Goal: Task Accomplishment & Management: Use online tool/utility

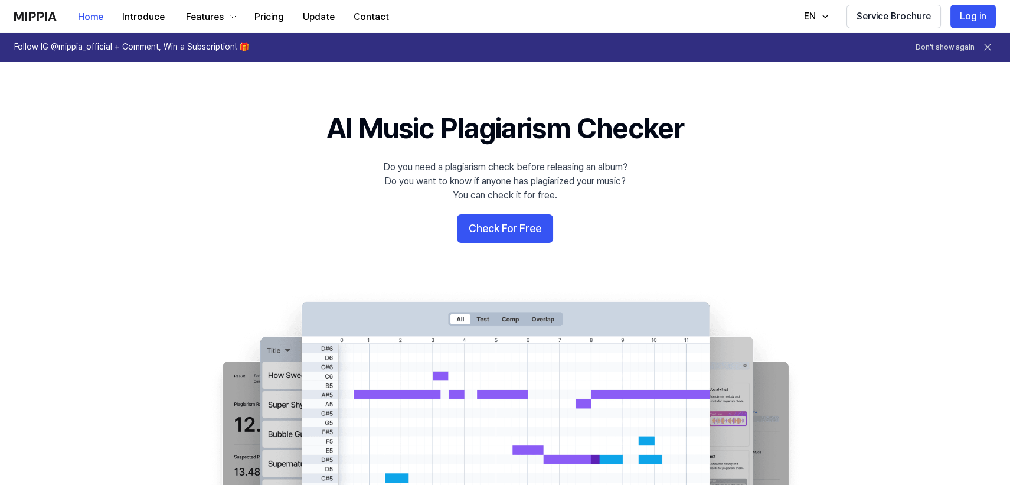
click at [508, 225] on button "Check For Free" at bounding box center [505, 228] width 96 height 28
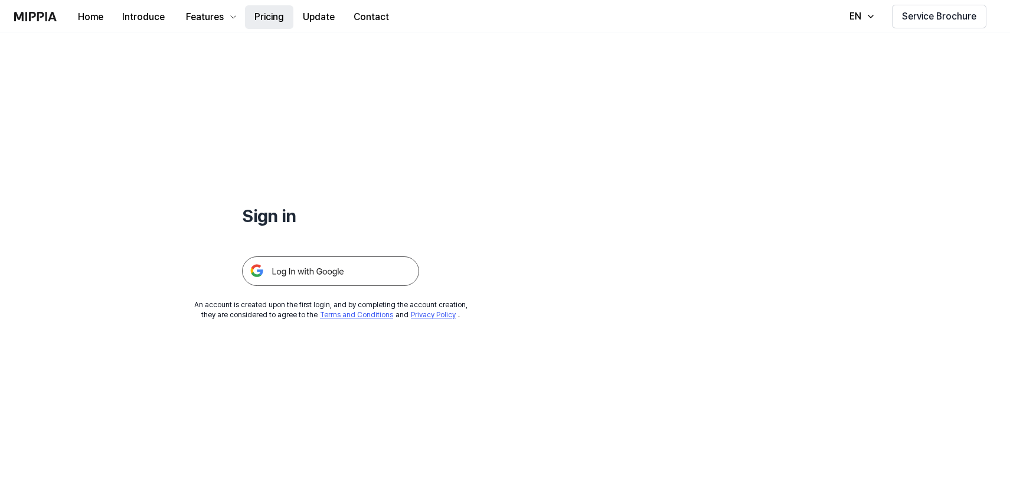
click at [271, 15] on button "Pricing" at bounding box center [269, 17] width 48 height 24
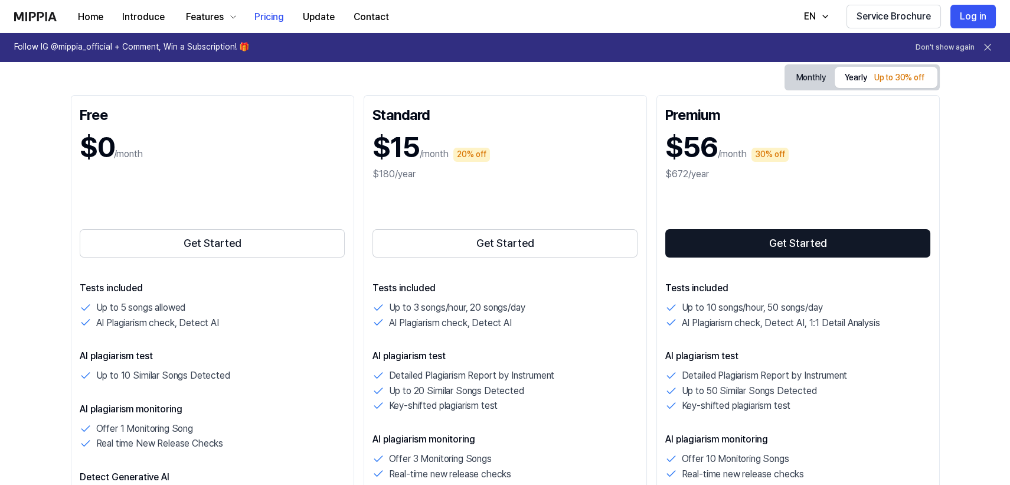
scroll to position [128, 0]
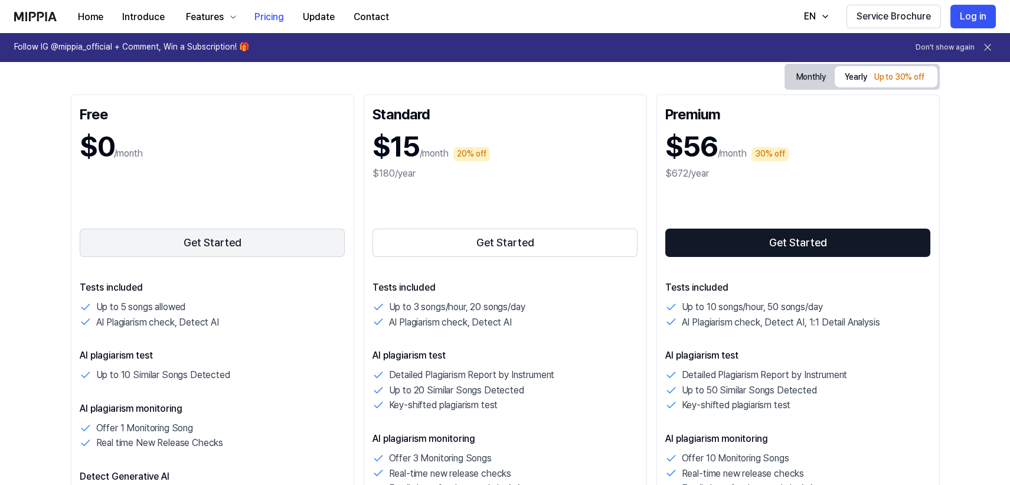
click at [178, 240] on button "Get Started" at bounding box center [213, 243] width 266 height 28
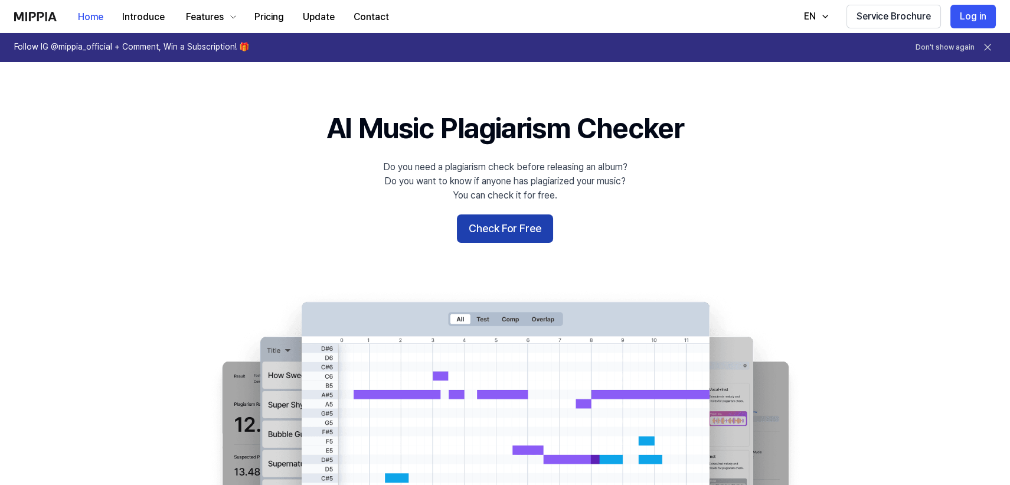
click at [513, 226] on button "Check For Free" at bounding box center [505, 228] width 96 height 28
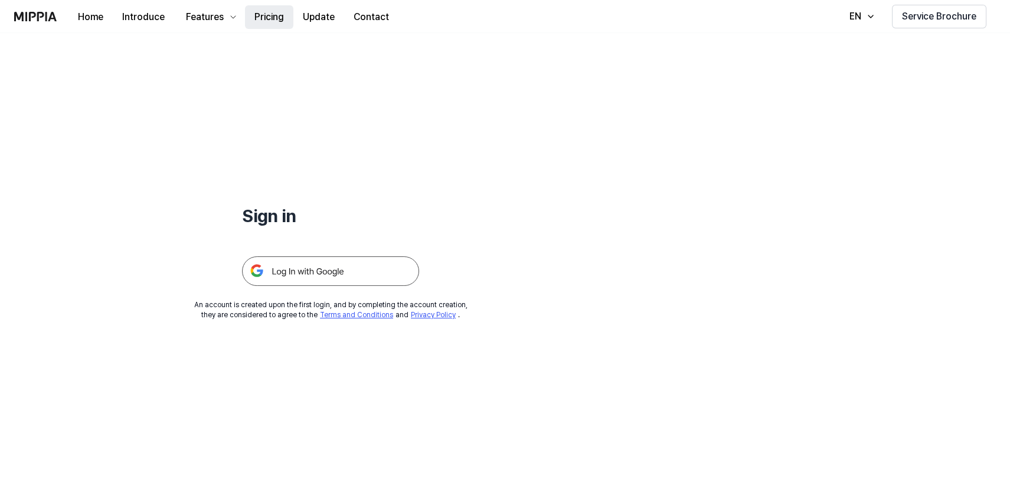
click at [277, 21] on button "Pricing" at bounding box center [269, 17] width 48 height 24
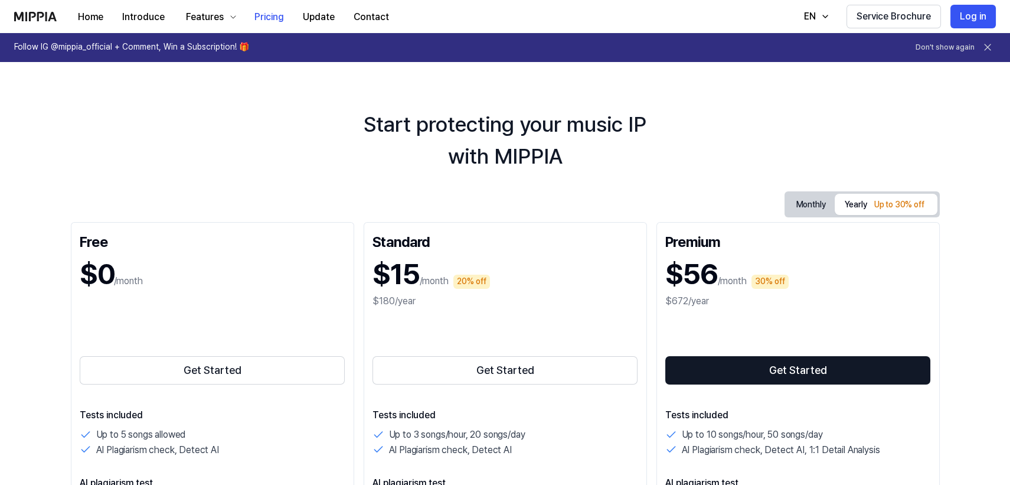
click at [806, 205] on button "Monthly" at bounding box center [811, 204] width 48 height 18
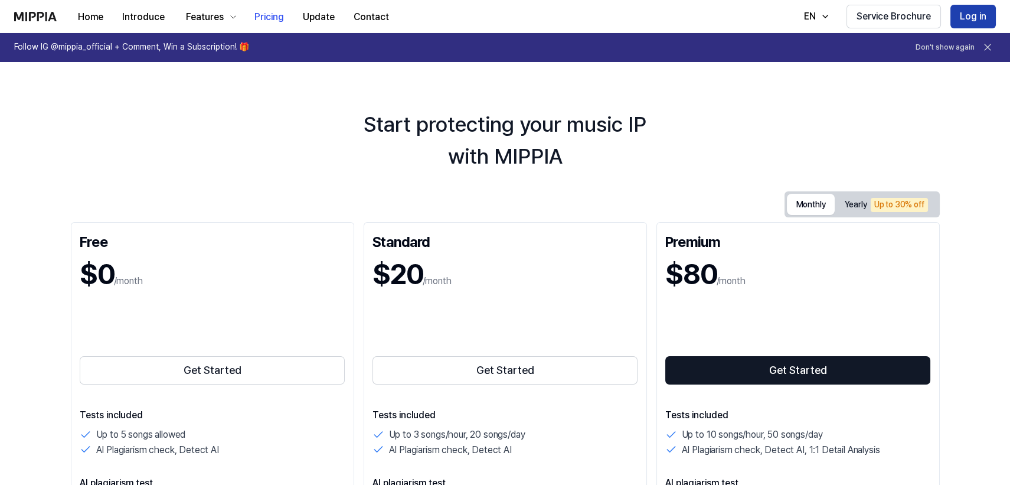
click at [972, 18] on button "Log in" at bounding box center [973, 17] width 45 height 24
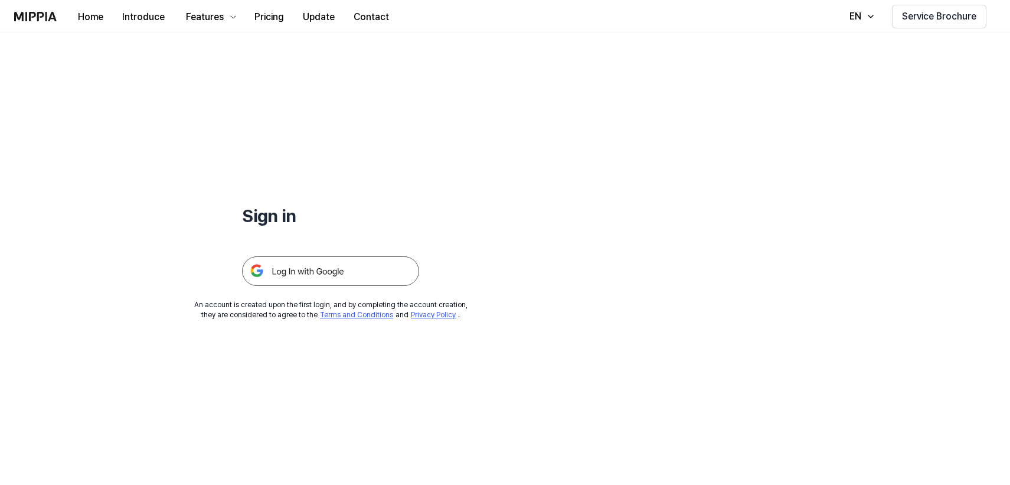
click at [323, 272] on img at bounding box center [330, 271] width 177 height 30
click at [332, 280] on img at bounding box center [330, 271] width 177 height 30
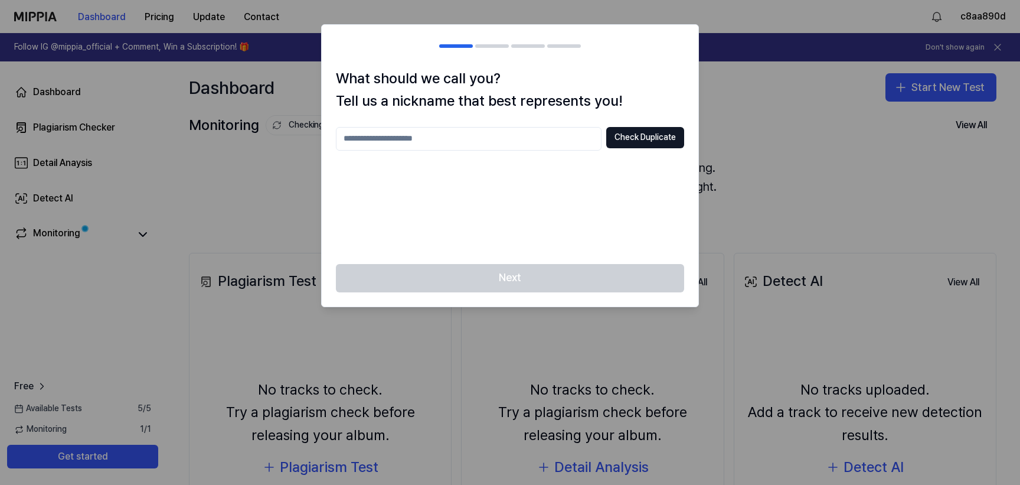
click at [457, 137] on input "text" at bounding box center [469, 139] width 266 height 24
click at [621, 141] on button "Check Duplicate" at bounding box center [645, 137] width 78 height 21
click at [418, 139] on input "****" at bounding box center [469, 139] width 266 height 24
type input "*****"
click at [642, 139] on button "Check Duplicate" at bounding box center [645, 137] width 78 height 21
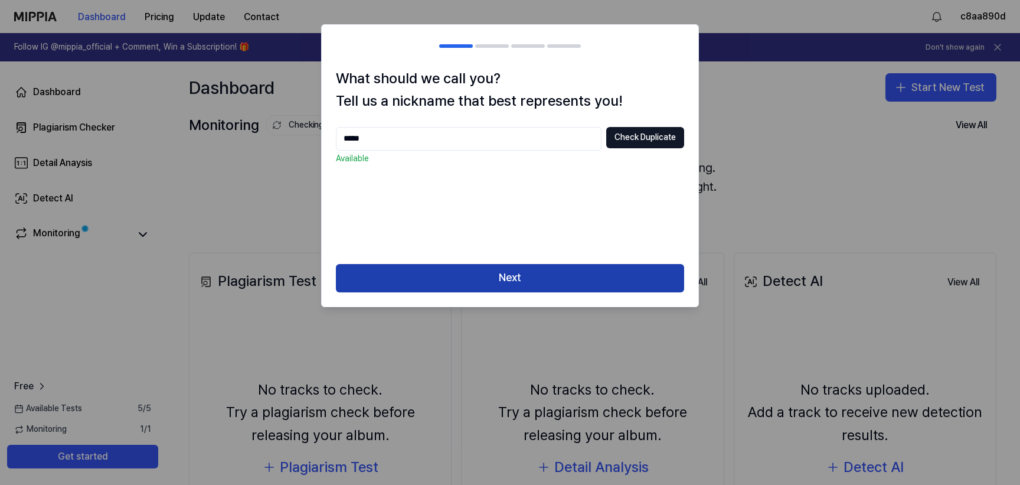
click at [423, 276] on button "Next" at bounding box center [510, 278] width 348 height 28
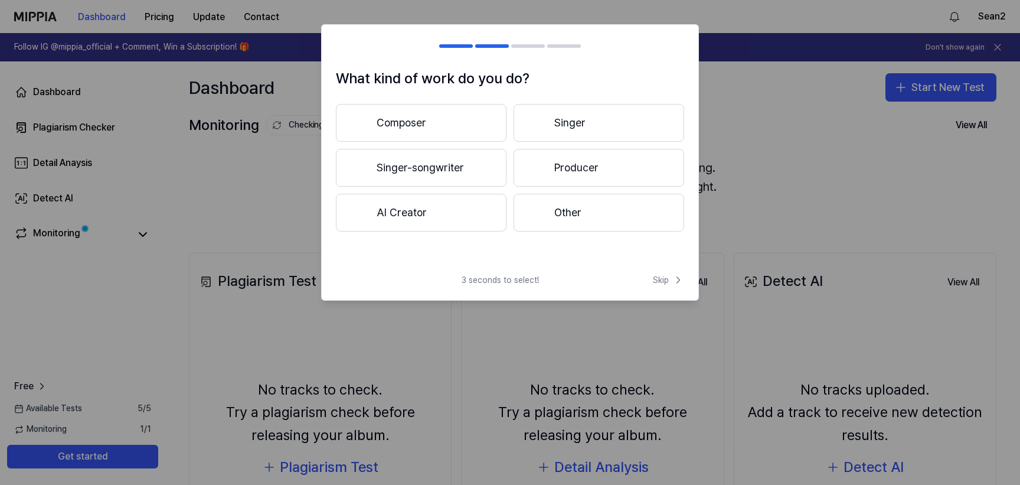
click at [589, 172] on button "Producer" at bounding box center [599, 168] width 171 height 38
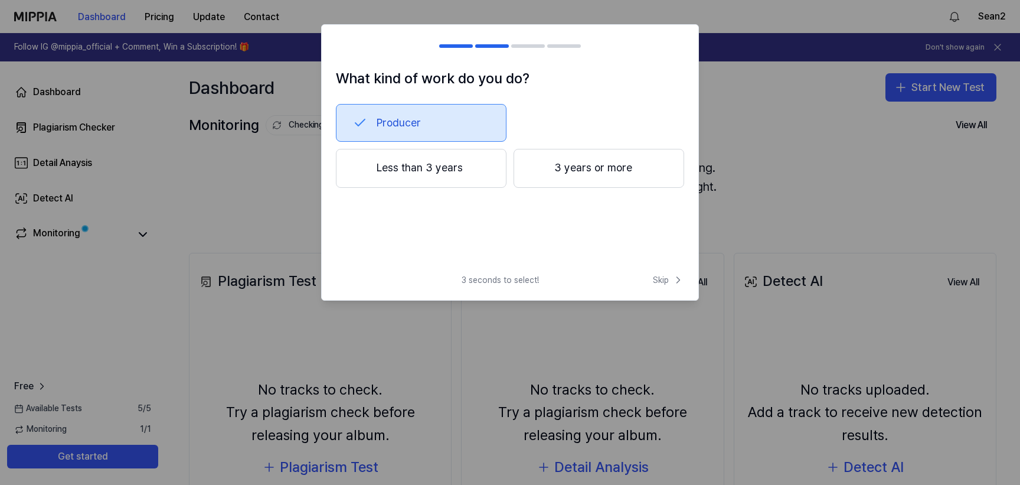
click at [552, 171] on button "3 years or more" at bounding box center [599, 168] width 171 height 39
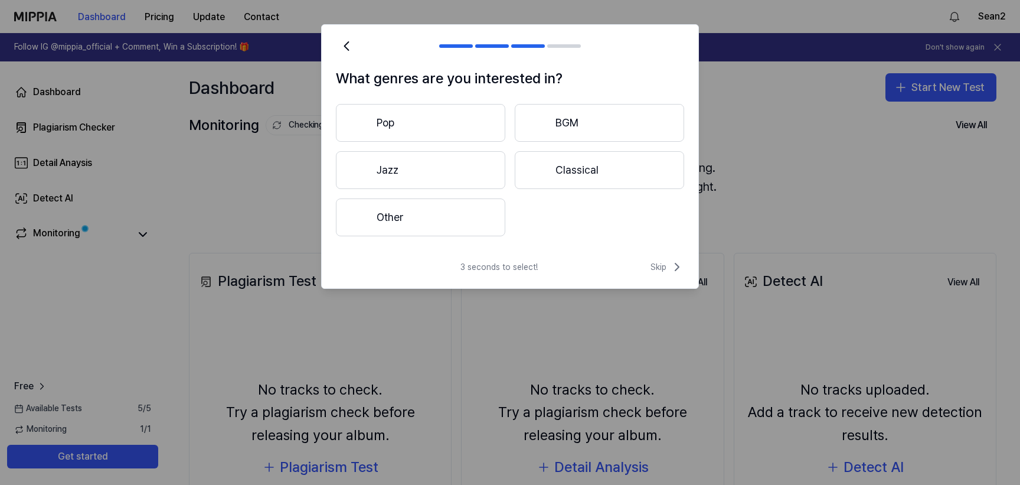
click at [403, 211] on button "Other" at bounding box center [420, 217] width 169 height 38
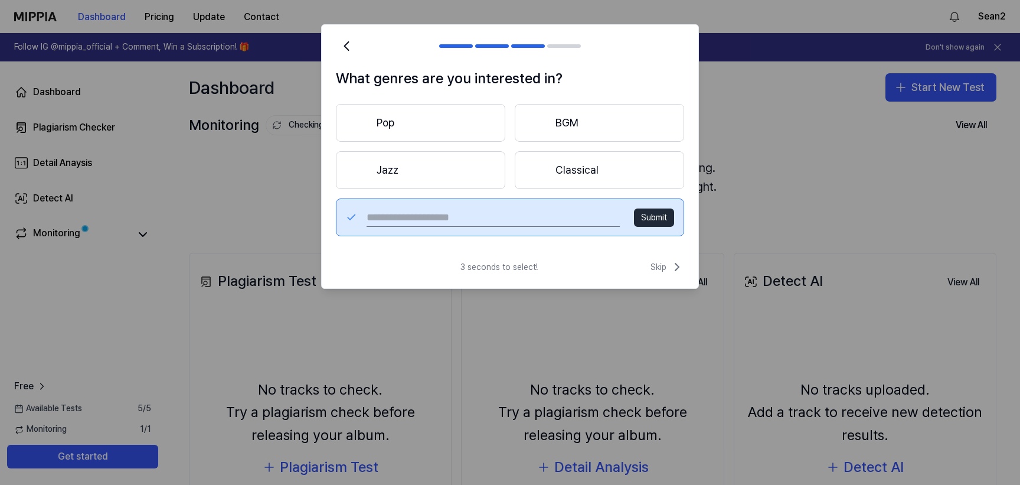
click at [392, 214] on input "text" at bounding box center [493, 217] width 253 height 19
drag, startPoint x: 418, startPoint y: 220, endPoint x: 380, endPoint y: 228, distance: 38.7
click at [380, 227] on input "*******" at bounding box center [493, 217] width 253 height 19
click at [403, 212] on input "*******" at bounding box center [493, 217] width 253 height 19
type input "*******"
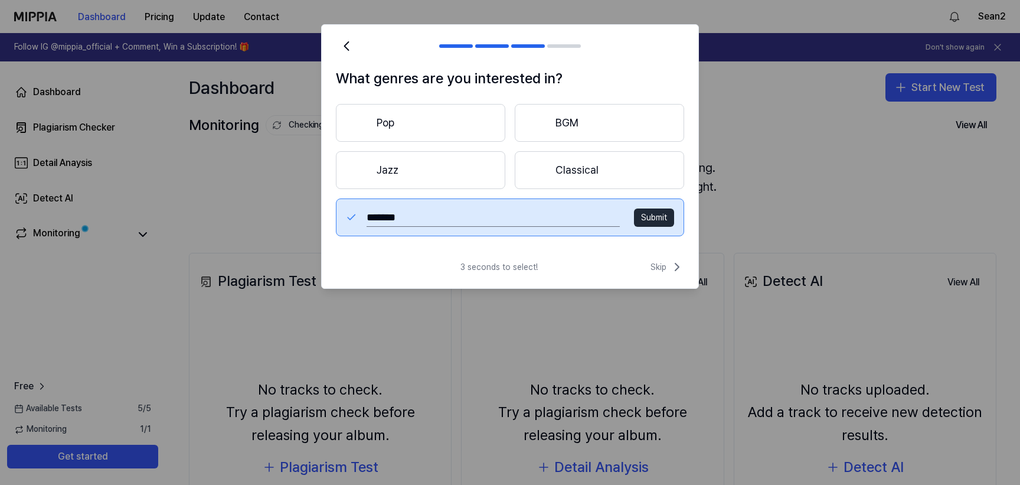
click at [648, 221] on button "Submit" at bounding box center [654, 217] width 40 height 19
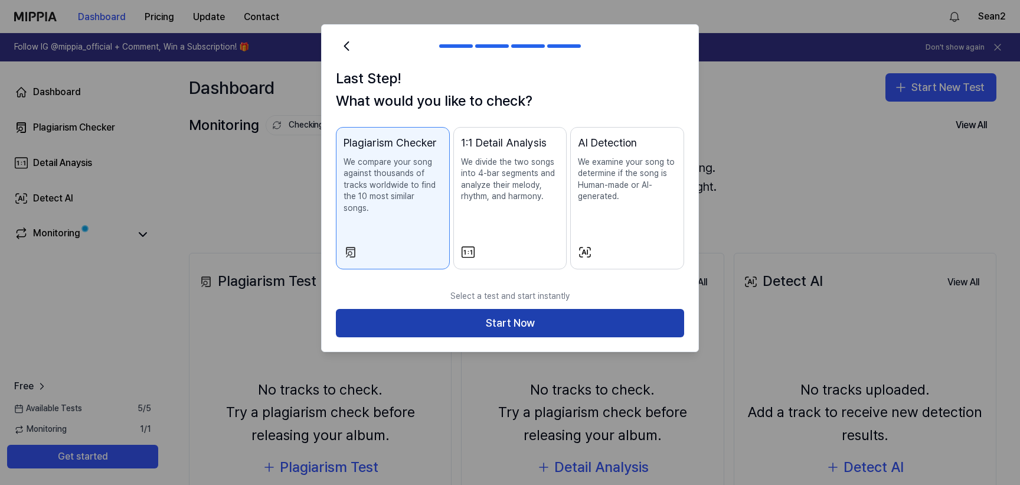
click at [473, 313] on button "Start Now" at bounding box center [510, 323] width 348 height 28
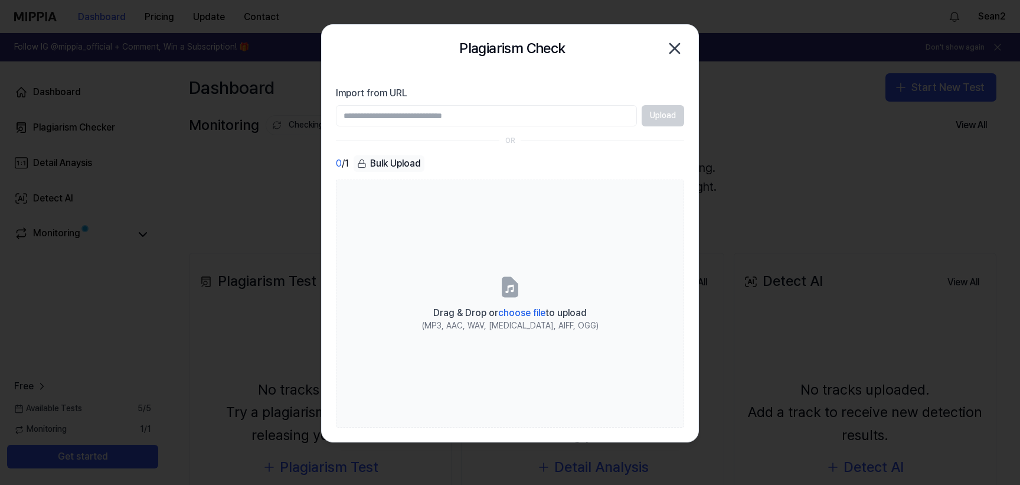
click at [673, 50] on icon "button" at bounding box center [674, 48] width 9 height 9
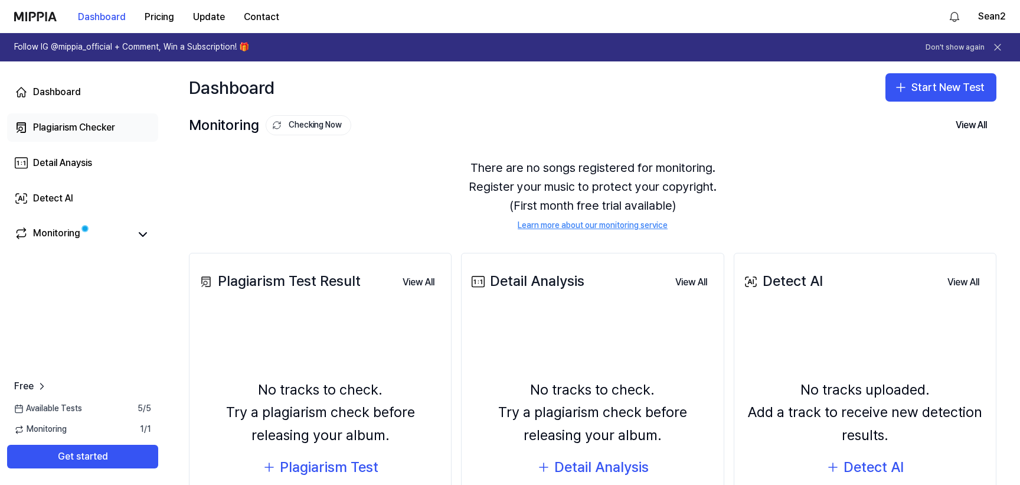
click at [51, 123] on div "Plagiarism Checker" at bounding box center [74, 127] width 82 height 14
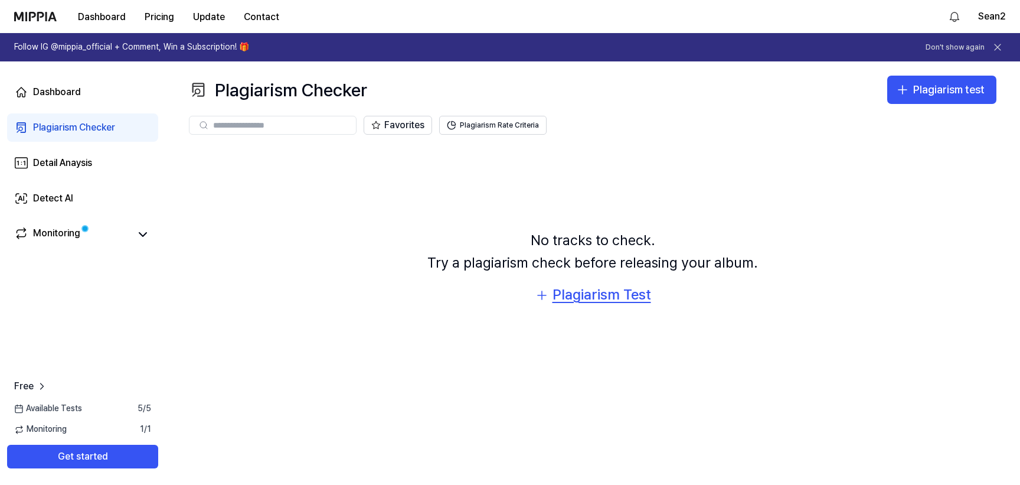
click at [602, 298] on div "Plagiarism Test" at bounding box center [602, 294] width 99 height 22
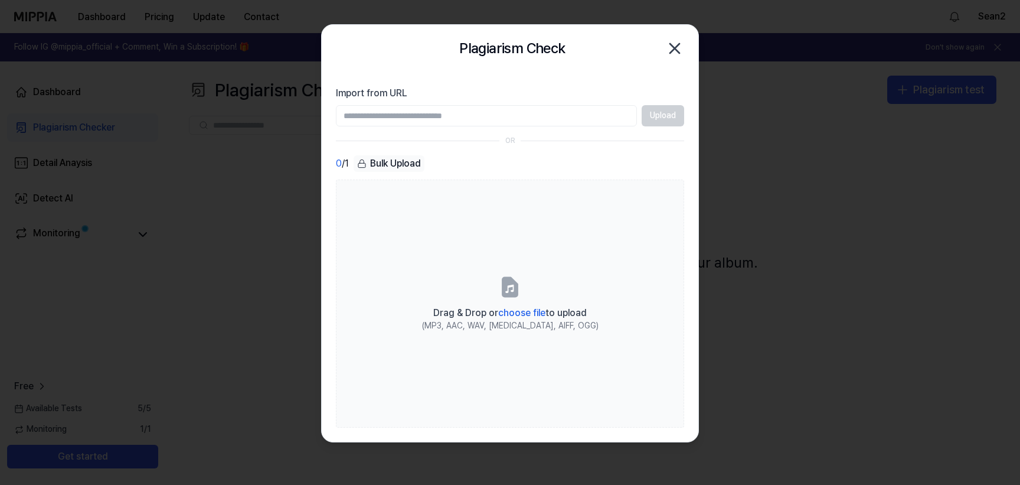
click at [651, 113] on div "Upload" at bounding box center [510, 115] width 348 height 21
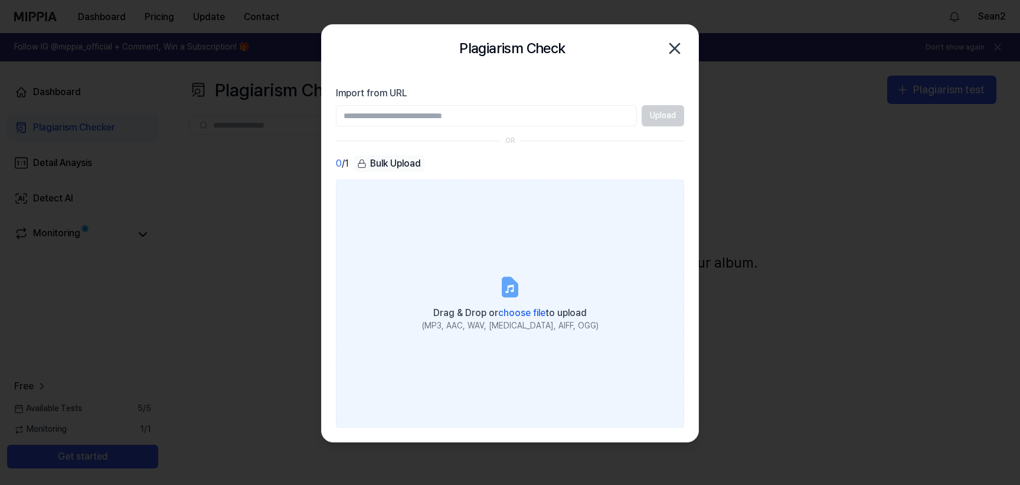
click at [533, 294] on label "Drag & Drop or choose file to upload (MP3, AAC, WAV, FLAC, AIFF, OGG)" at bounding box center [510, 304] width 348 height 248
click at [0, 0] on input "Drag & Drop or choose file to upload (MP3, AAC, WAV, FLAC, AIFF, OGG)" at bounding box center [0, 0] width 0 height 0
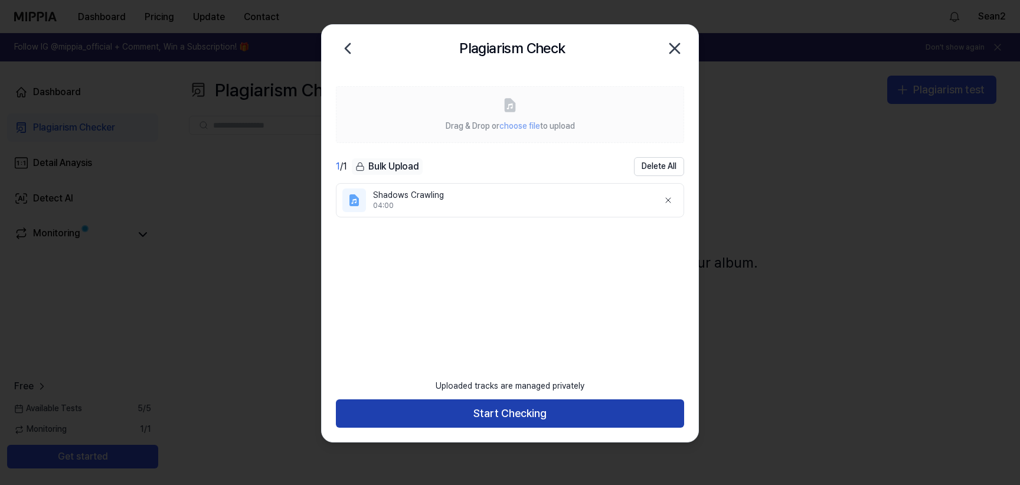
click at [498, 420] on button "Start Checking" at bounding box center [510, 413] width 348 height 28
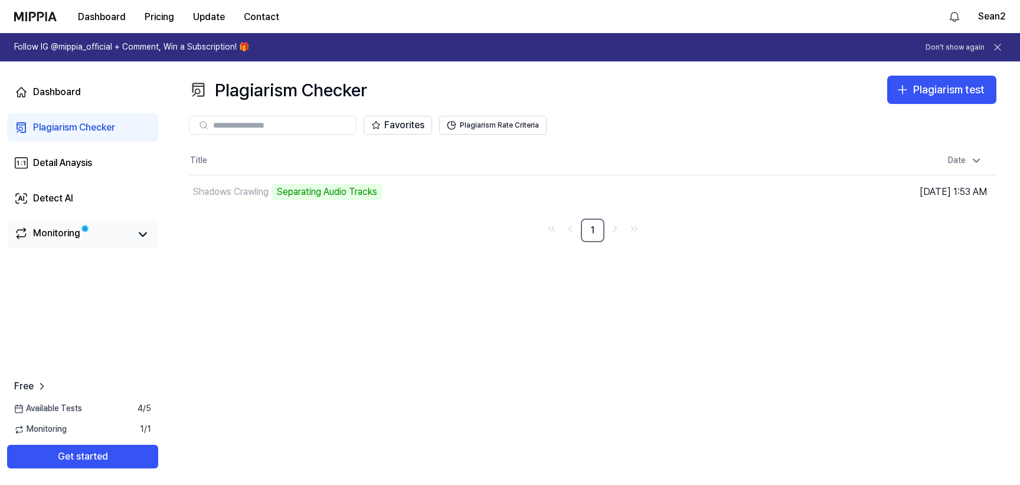
click at [90, 237] on link "Monitoring" at bounding box center [72, 234] width 116 height 17
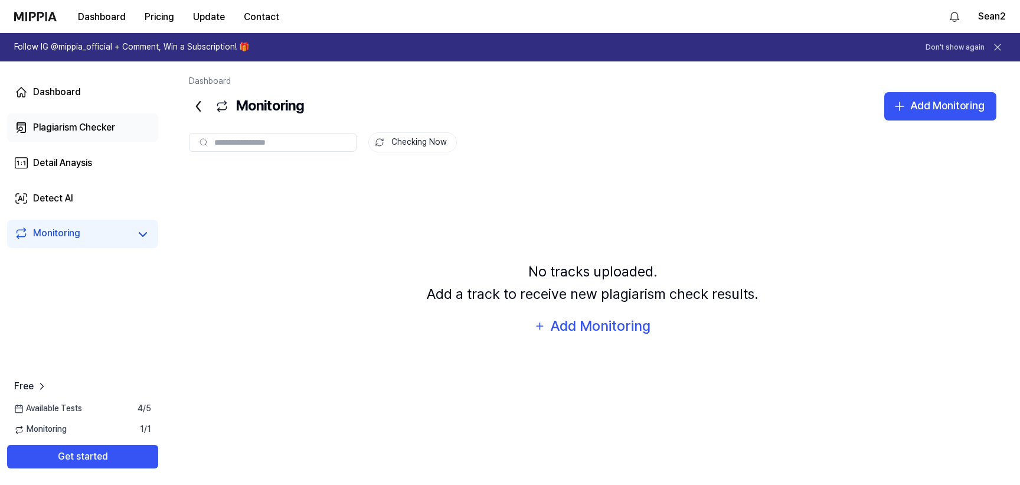
click at [112, 141] on link "Plagiarism Checker" at bounding box center [82, 127] width 151 height 28
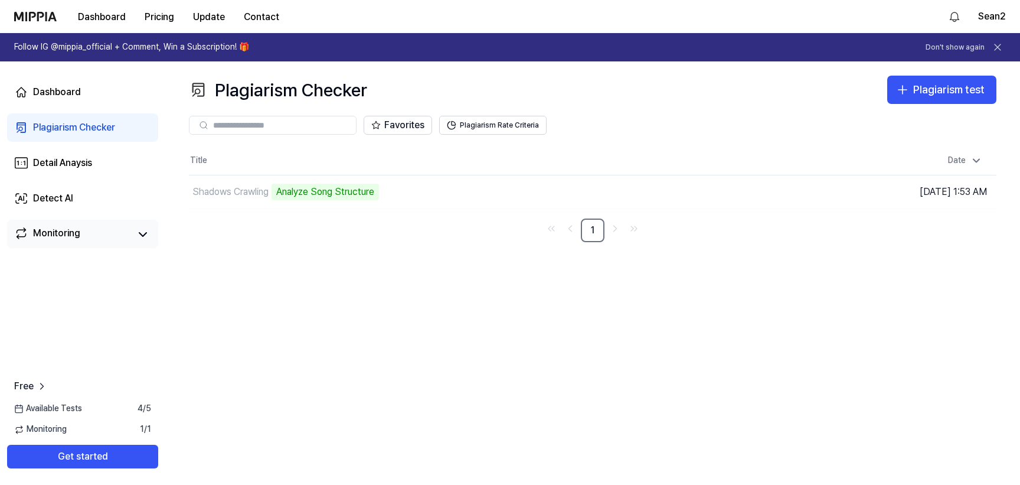
click at [96, 242] on link "Monitoring" at bounding box center [72, 234] width 116 height 17
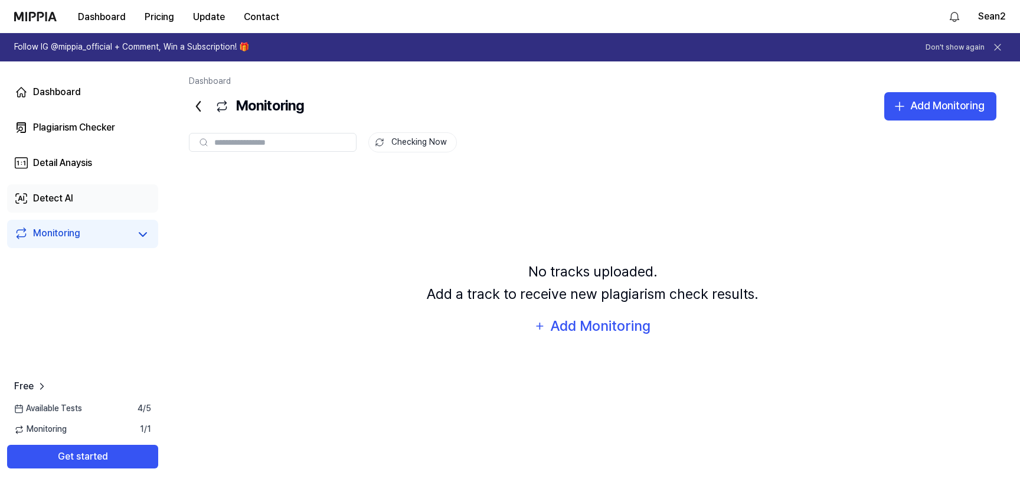
click at [63, 191] on div "Detect AI" at bounding box center [53, 198] width 40 height 14
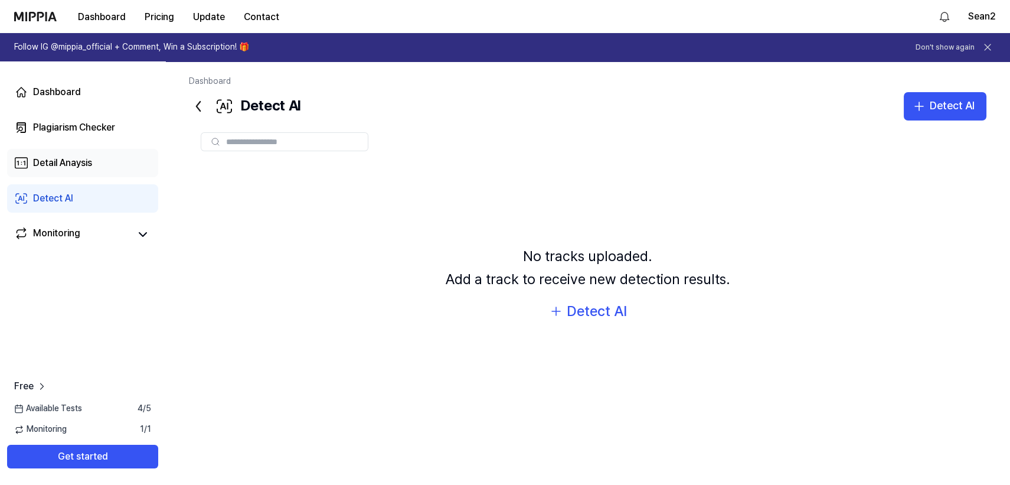
click at [83, 167] on div "Detail Anaysis" at bounding box center [62, 163] width 59 height 14
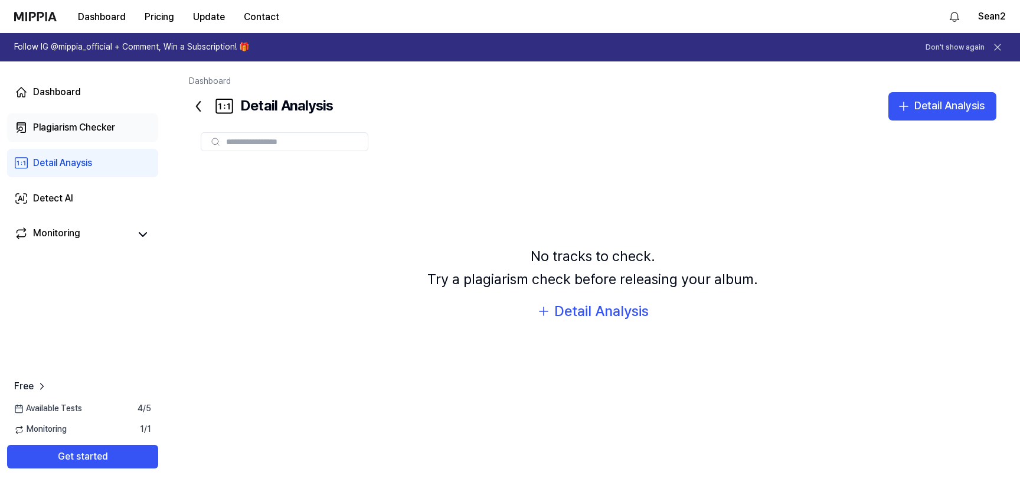
click at [98, 136] on link "Plagiarism Checker" at bounding box center [82, 127] width 151 height 28
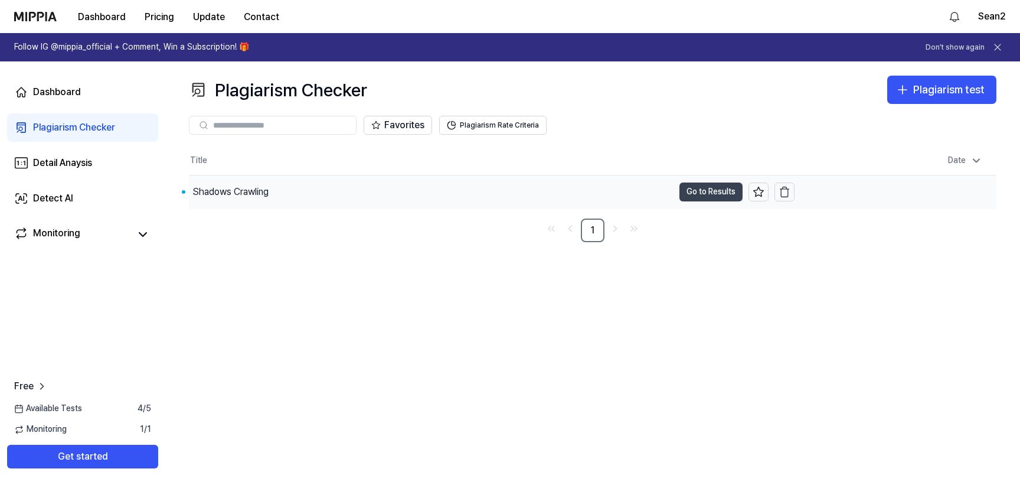
click at [696, 194] on button "Go to Results" at bounding box center [711, 191] width 63 height 19
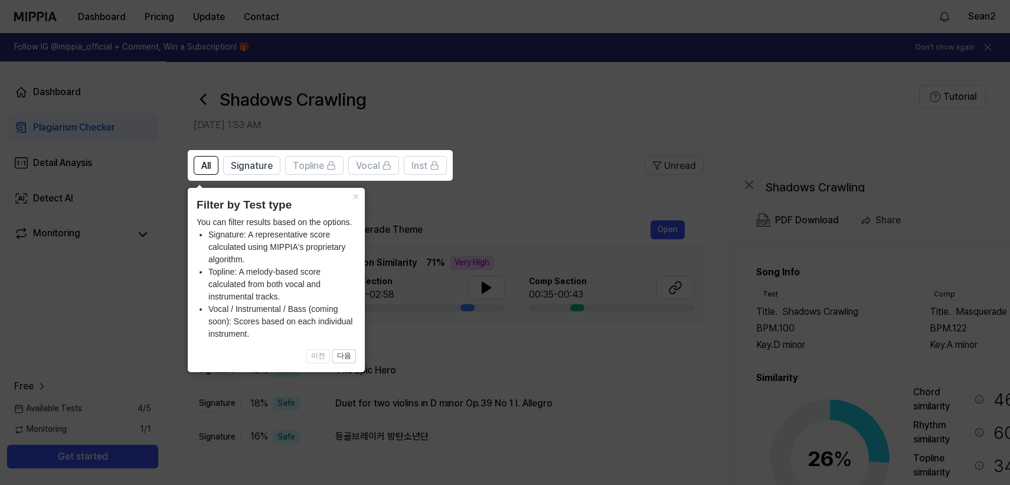
click at [557, 141] on icon at bounding box center [510, 242] width 1020 height 485
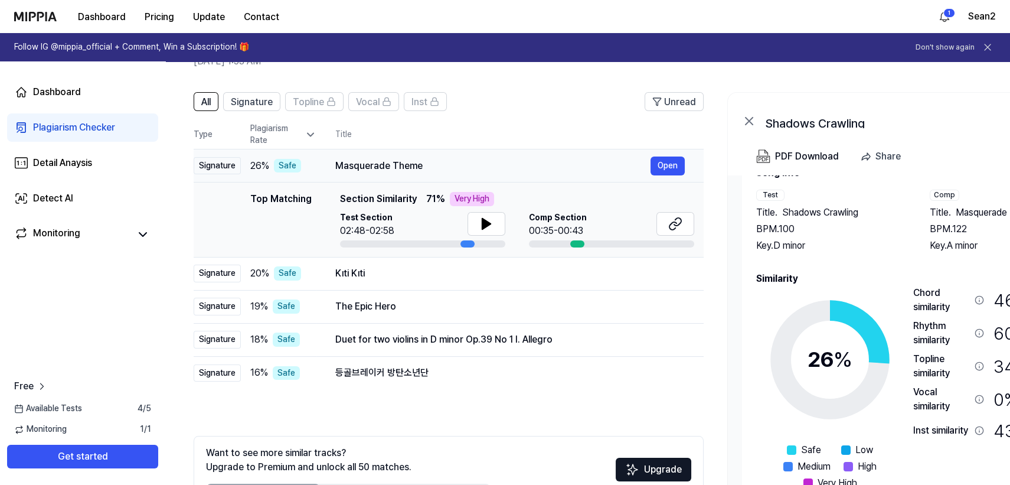
scroll to position [35, 0]
click at [776, 156] on div "PDF Download" at bounding box center [807, 156] width 64 height 15
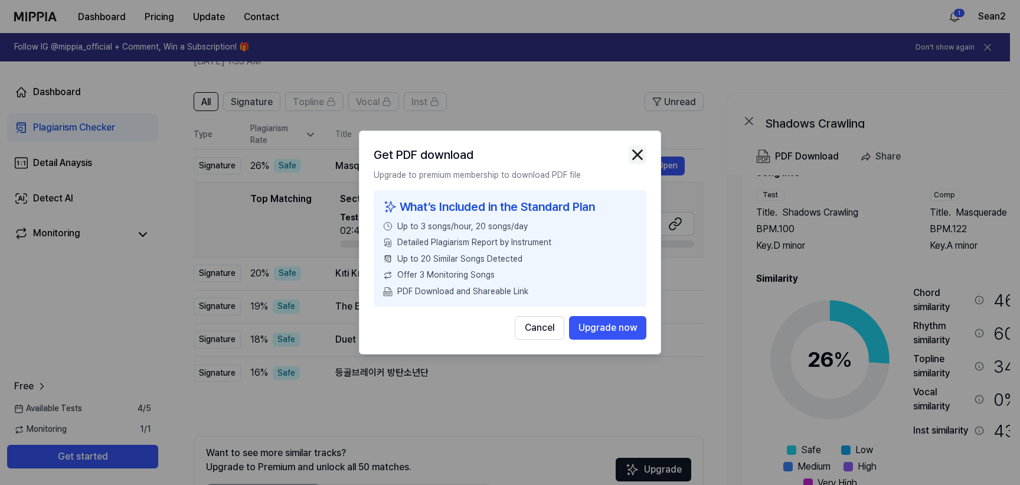
click at [636, 149] on img "button" at bounding box center [638, 155] width 18 height 18
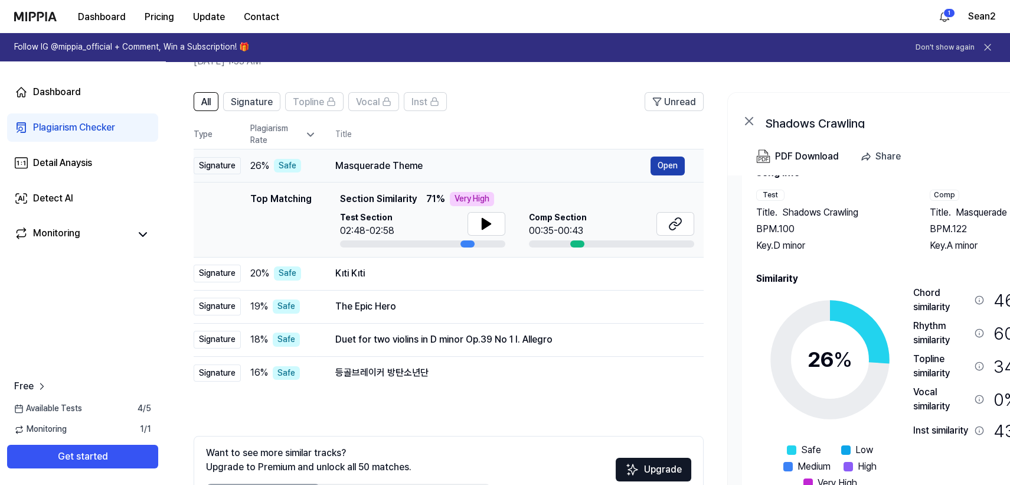
click at [678, 167] on button "Open" at bounding box center [668, 165] width 34 height 19
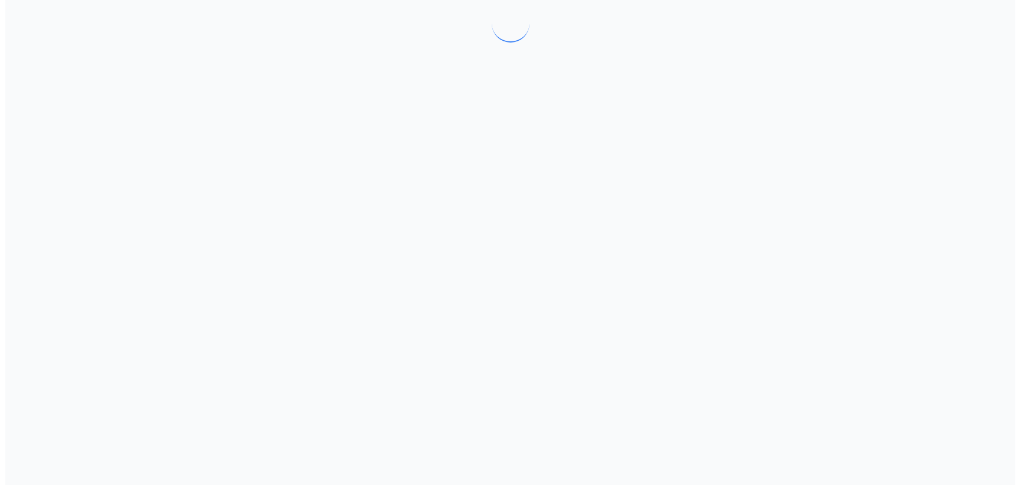
scroll to position [0, 0]
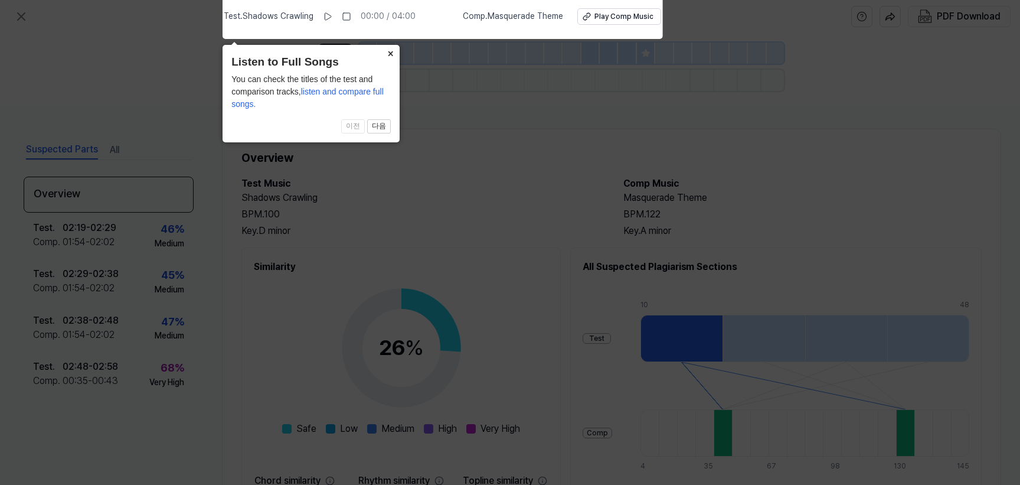
click at [394, 53] on button "×" at bounding box center [390, 53] width 19 height 17
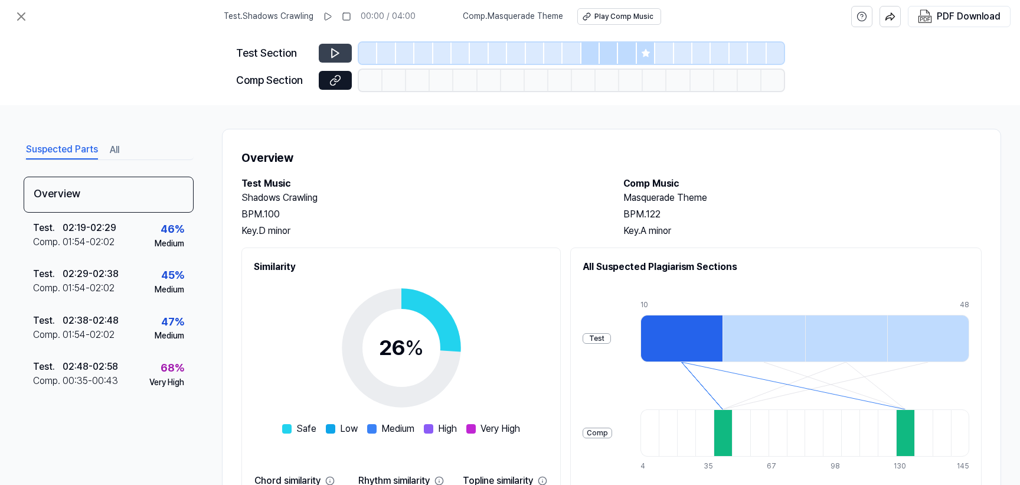
click at [335, 50] on icon at bounding box center [335, 53] width 12 height 12
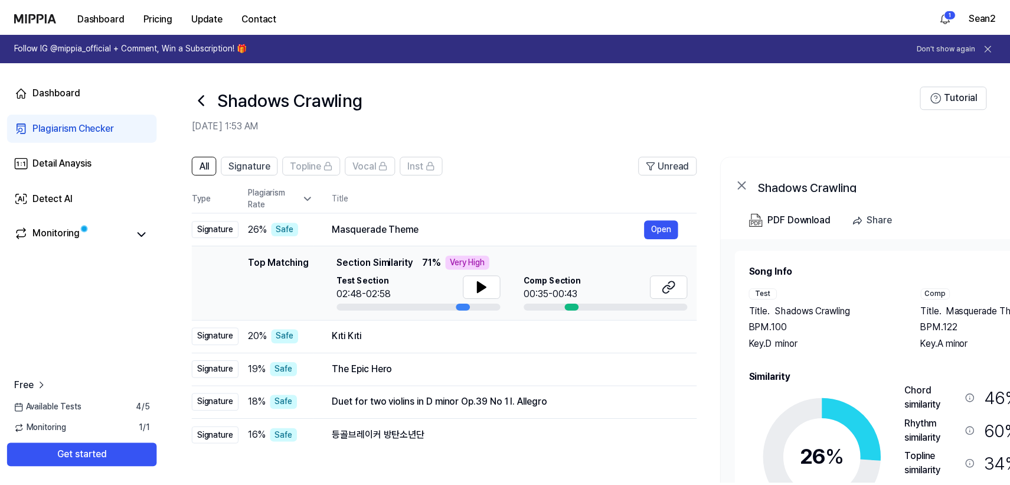
scroll to position [64, 0]
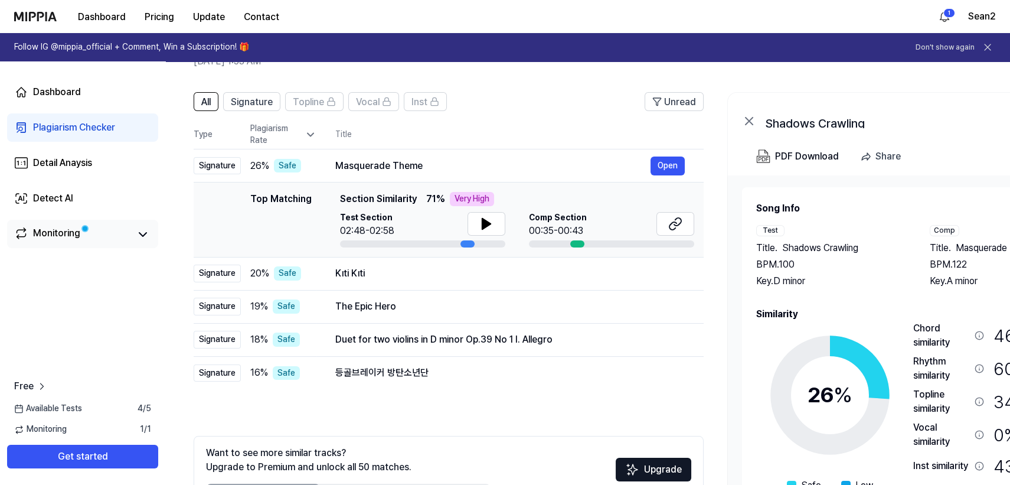
click at [117, 234] on link "Monitoring" at bounding box center [72, 234] width 116 height 17
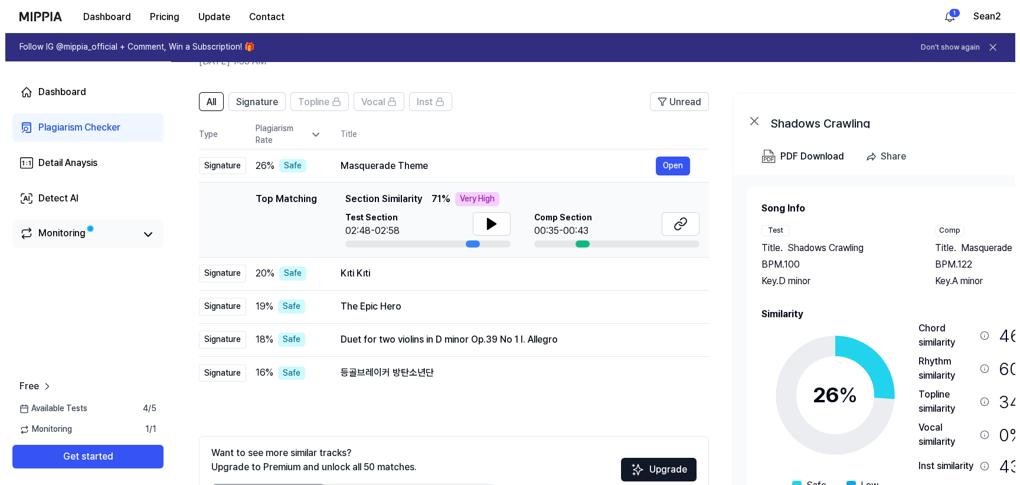
scroll to position [0, 0]
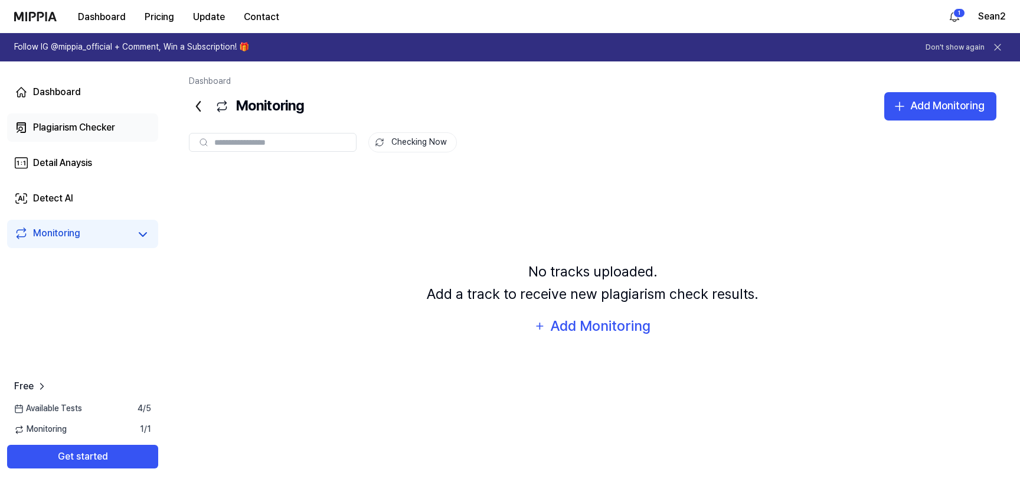
click at [83, 128] on div "Plagiarism Checker" at bounding box center [74, 127] width 82 height 14
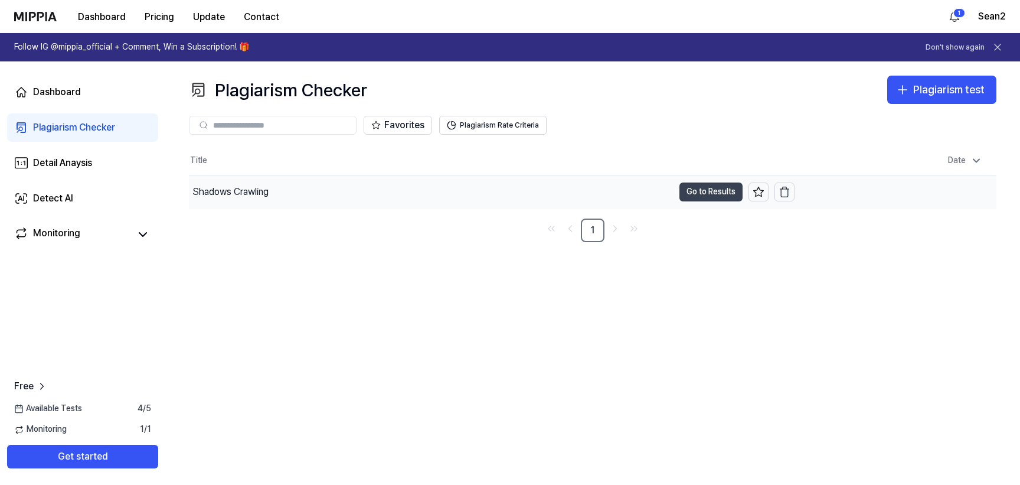
click at [729, 190] on button "Go to Results" at bounding box center [711, 191] width 63 height 19
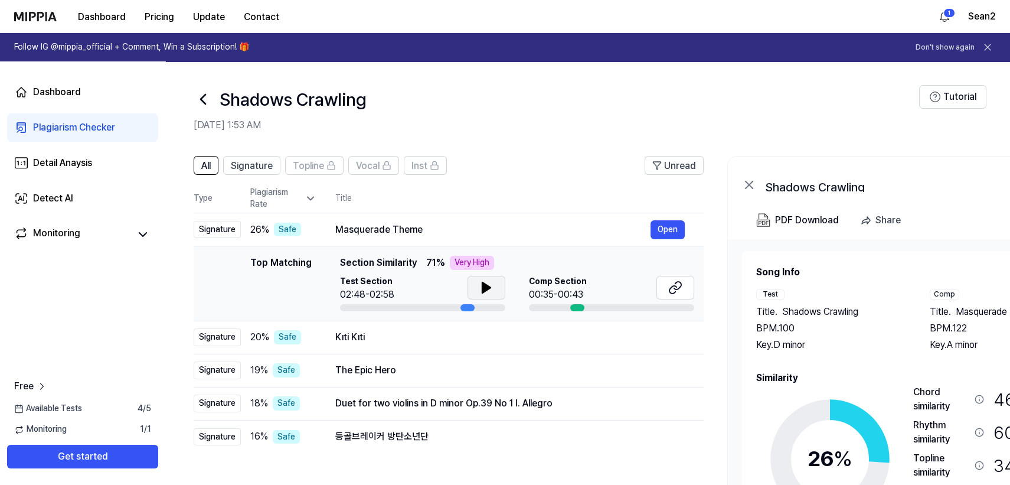
click at [491, 288] on icon at bounding box center [486, 287] width 14 height 14
click at [670, 340] on button "Open" at bounding box center [668, 337] width 34 height 19
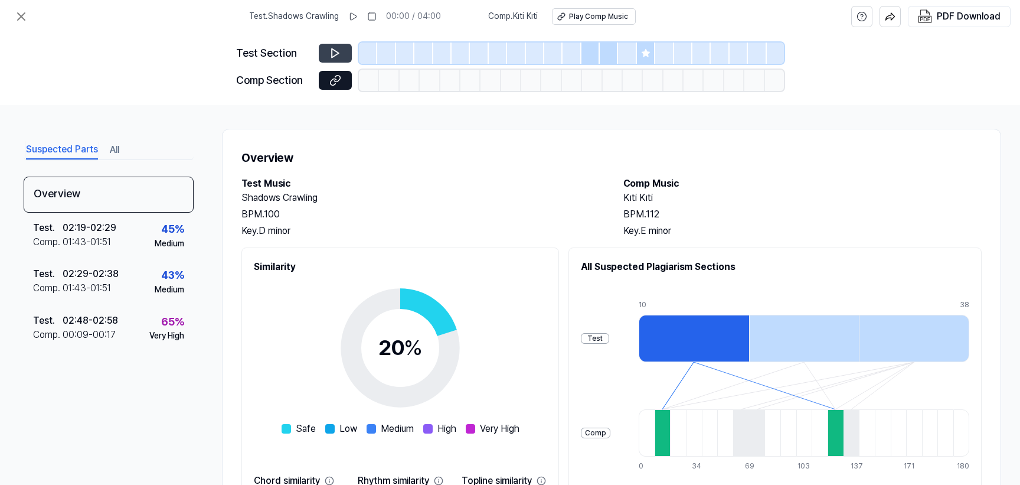
click at [345, 57] on button at bounding box center [335, 53] width 33 height 19
click at [589, 57] on div at bounding box center [591, 53] width 18 height 21
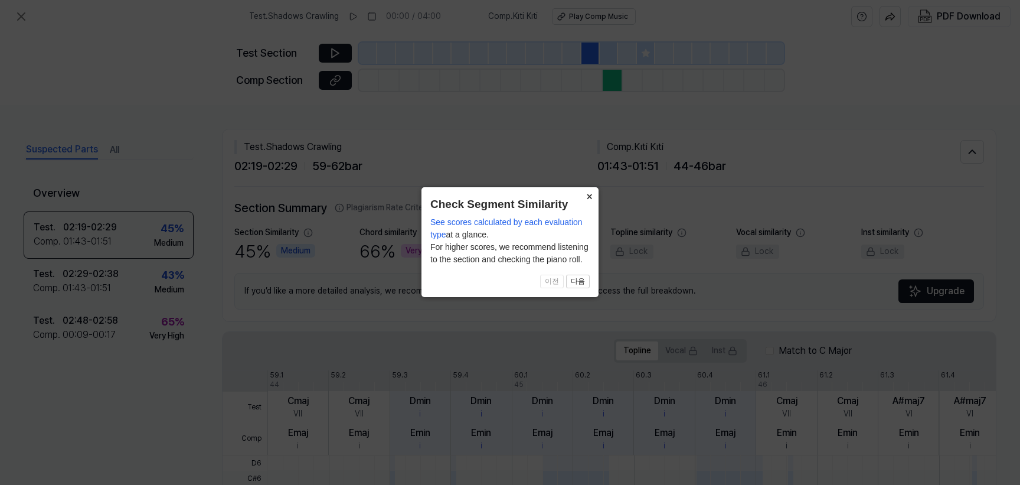
click at [589, 193] on button "×" at bounding box center [589, 195] width 19 height 17
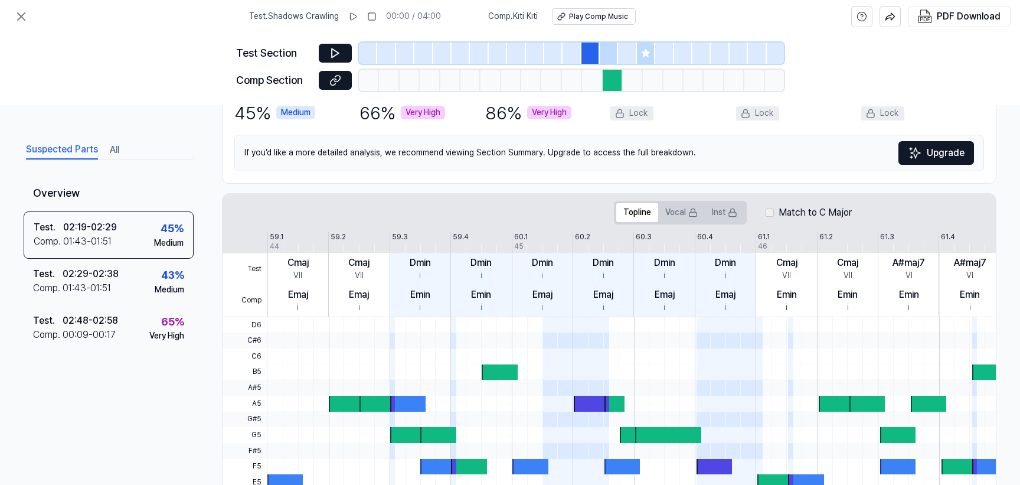
scroll to position [137, 0]
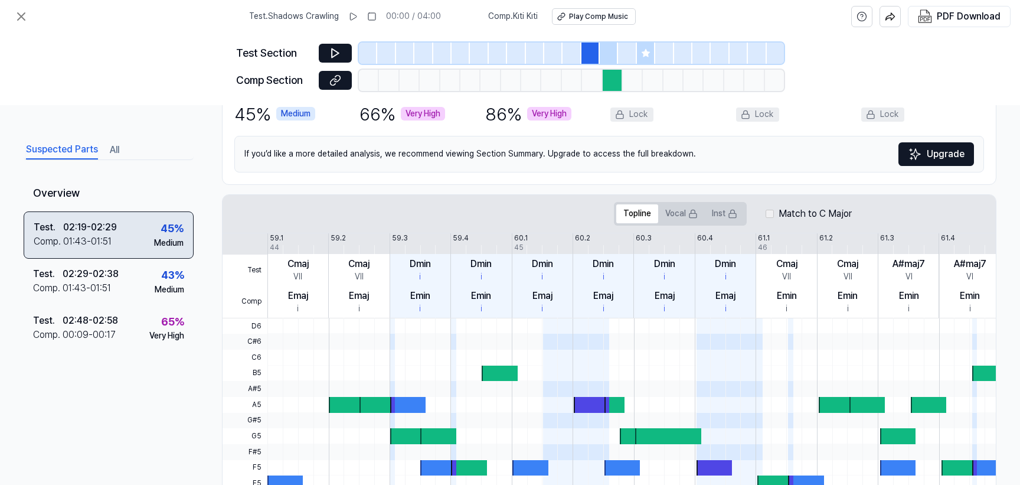
click at [73, 240] on div "01:43 - 01:51" at bounding box center [87, 241] width 48 height 14
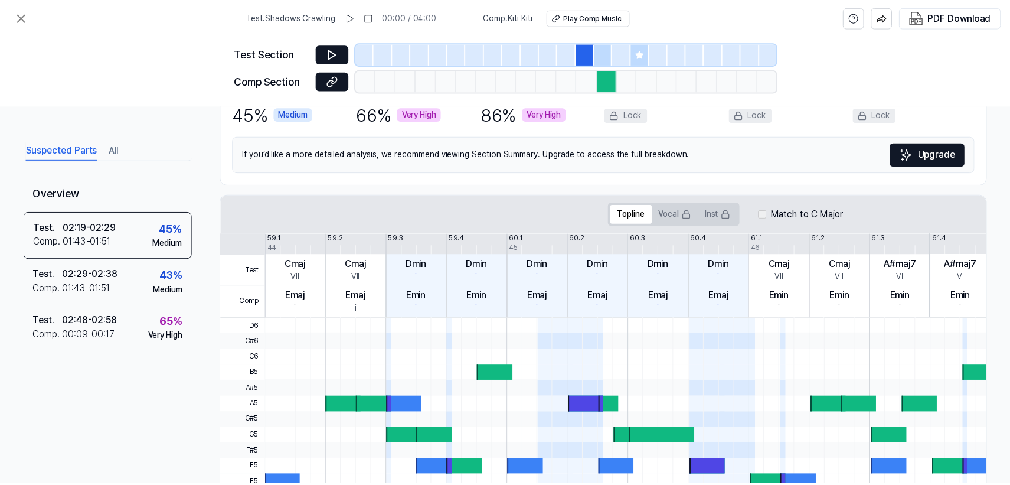
scroll to position [0, 0]
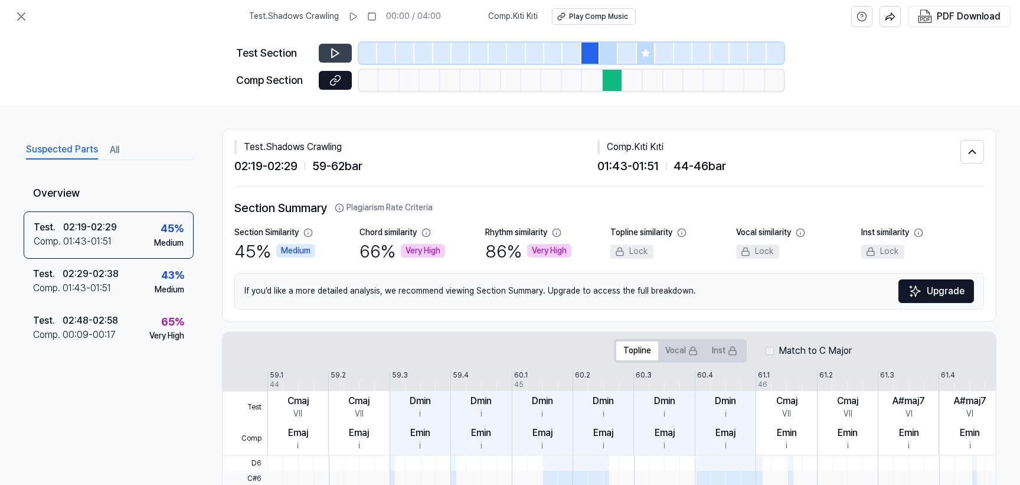
click at [338, 54] on icon at bounding box center [335, 53] width 7 height 9
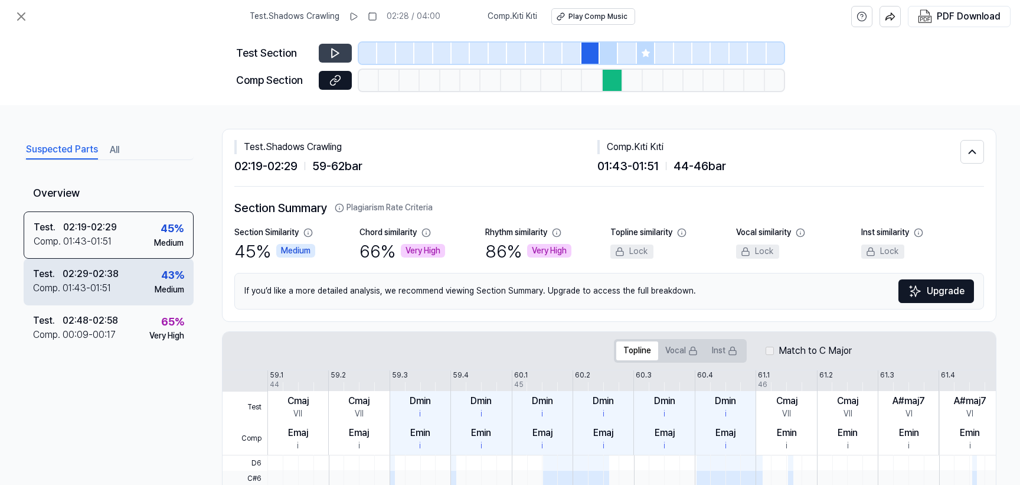
click at [102, 265] on div "Test . 02:29 - 02:38 Comp . 01:43 - 01:51 43 % Medium" at bounding box center [109, 282] width 170 height 46
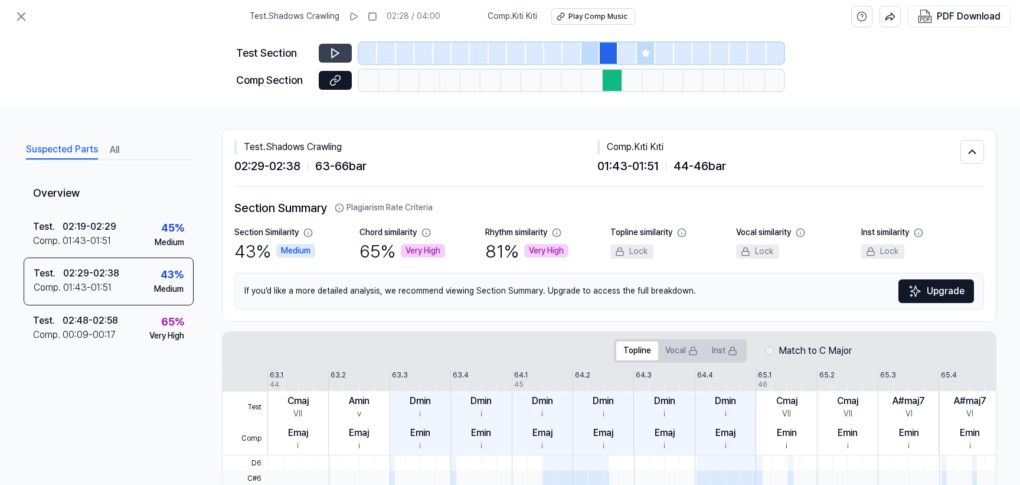
click at [345, 58] on button at bounding box center [335, 53] width 33 height 19
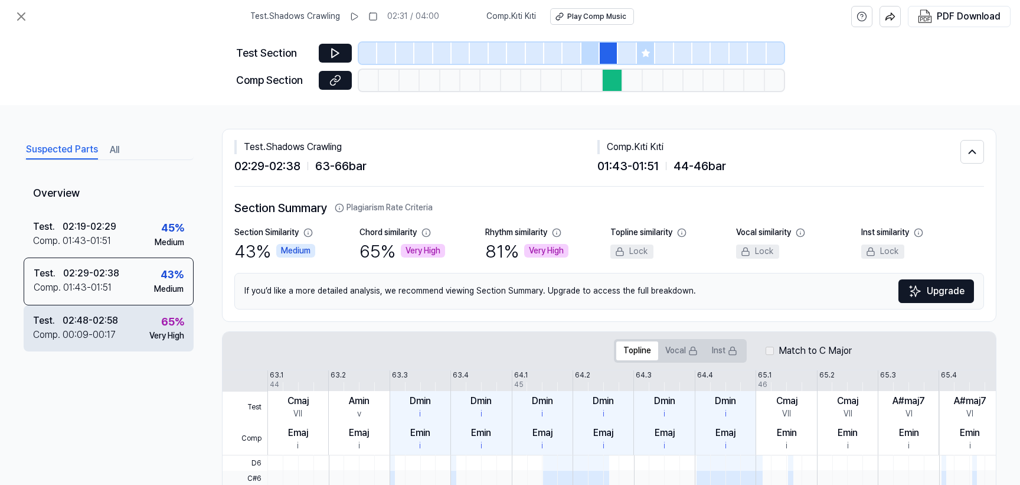
click at [80, 338] on div "00:09 - 00:17" at bounding box center [89, 335] width 53 height 14
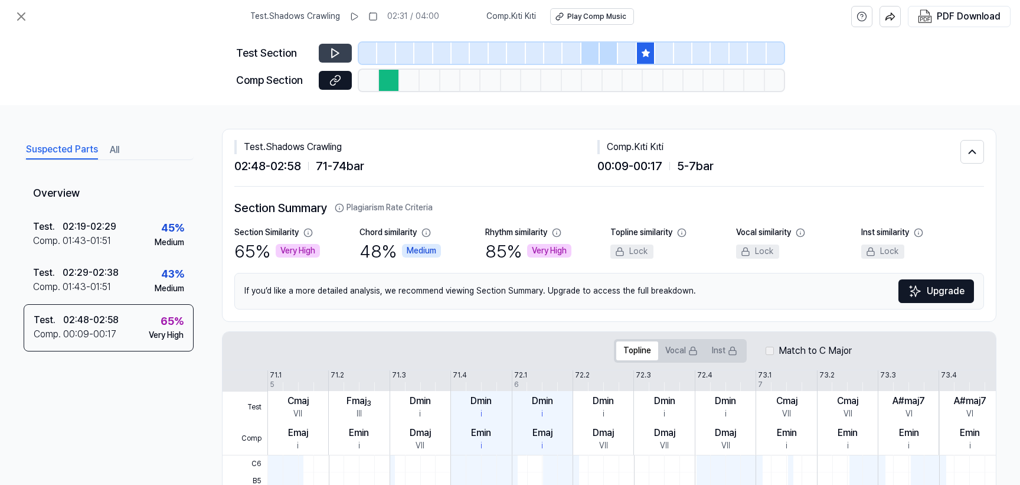
click at [344, 60] on button at bounding box center [335, 53] width 33 height 19
click at [344, 58] on button at bounding box center [335, 53] width 33 height 19
click at [606, 18] on div "Play Comp Music" at bounding box center [598, 17] width 59 height 10
click at [30, 22] on button at bounding box center [21, 17] width 24 height 24
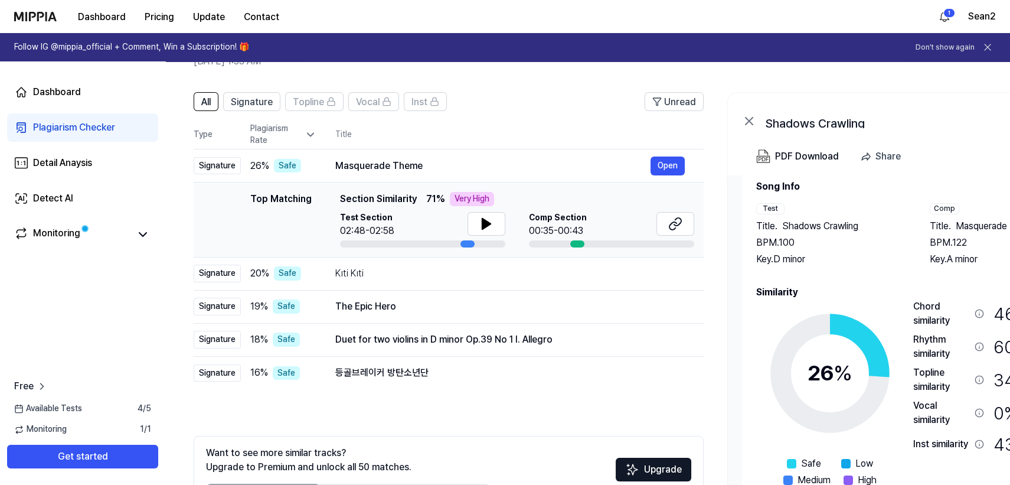
scroll to position [35, 0]
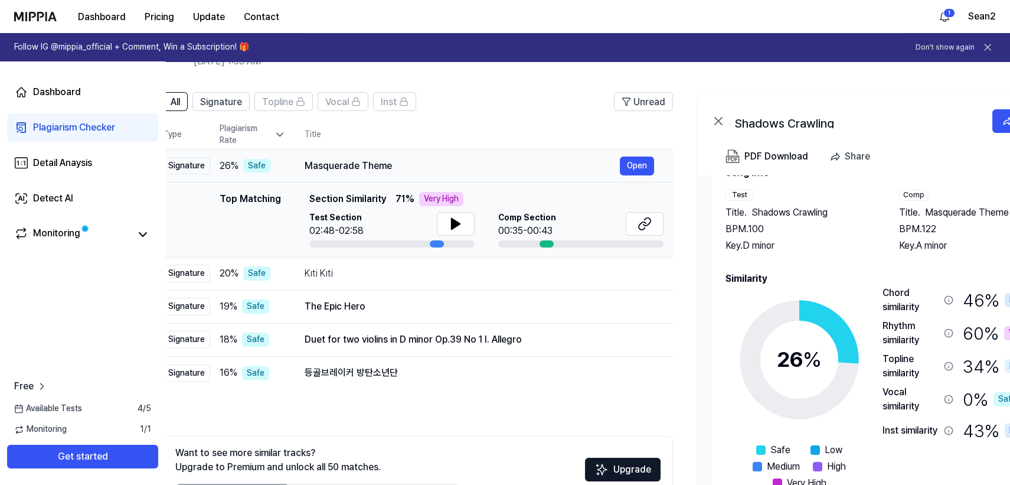
drag, startPoint x: 424, startPoint y: 164, endPoint x: 396, endPoint y: 159, distance: 28.2
click at [396, 159] on div "Masquerade Theme" at bounding box center [462, 166] width 315 height 14
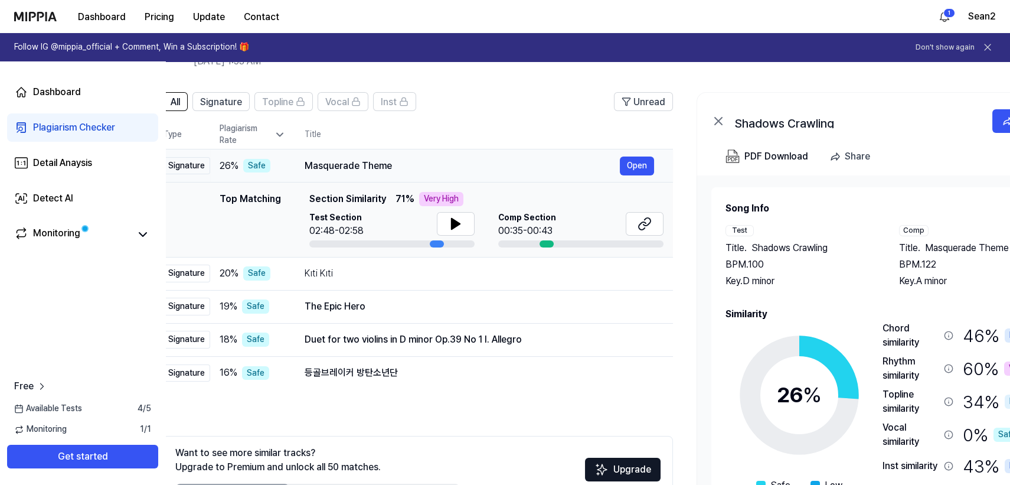
scroll to position [0, 27]
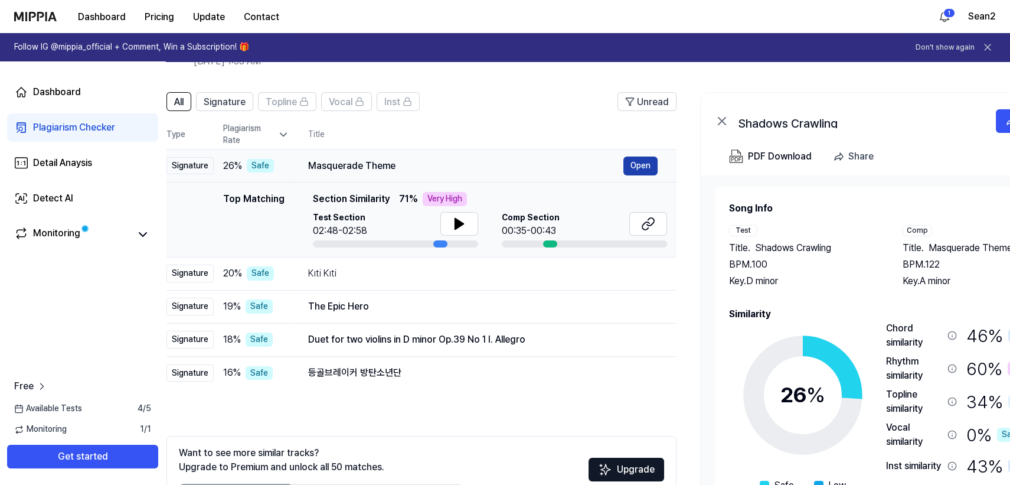
click at [638, 162] on button "Open" at bounding box center [641, 165] width 34 height 19
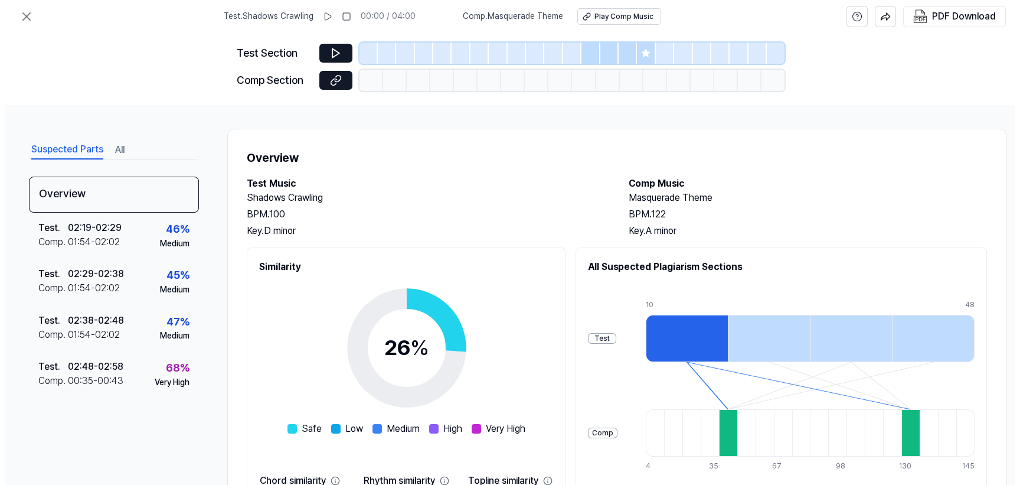
scroll to position [0, 0]
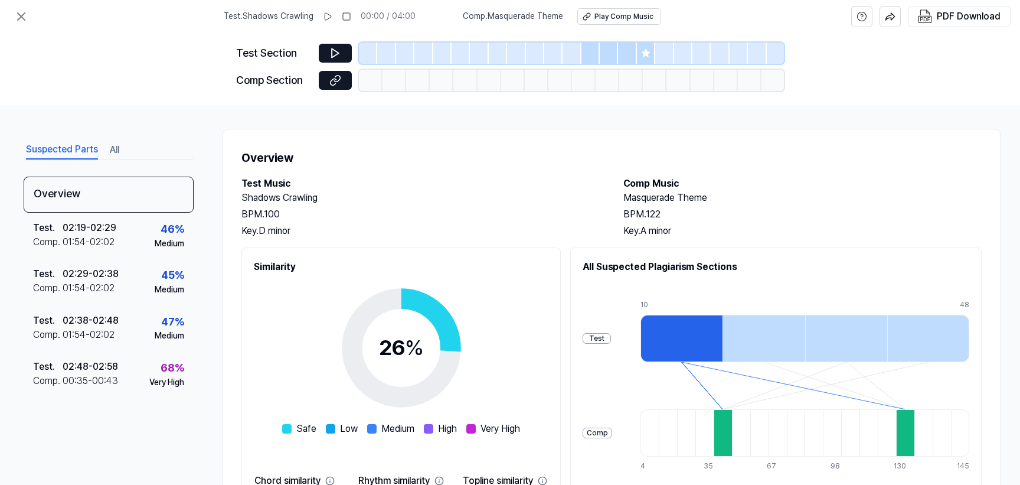
click at [505, 48] on div at bounding box center [498, 53] width 18 height 21
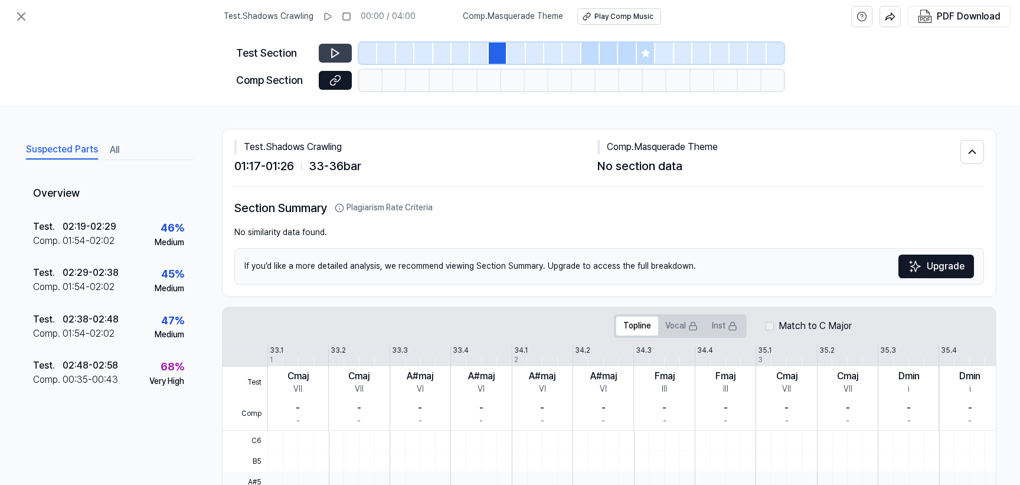
click at [347, 53] on button at bounding box center [335, 53] width 33 height 19
click at [368, 54] on div at bounding box center [368, 53] width 18 height 21
click at [329, 51] on icon at bounding box center [335, 53] width 12 height 12
click at [331, 52] on icon at bounding box center [335, 53] width 12 height 12
click at [331, 53] on icon at bounding box center [335, 53] width 12 height 12
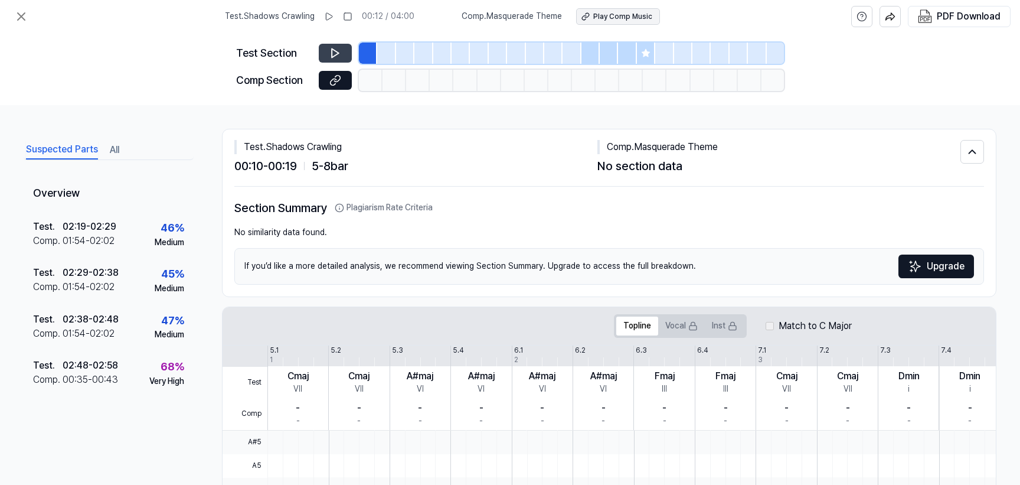
click at [629, 14] on div "Play Comp Music" at bounding box center [622, 17] width 59 height 10
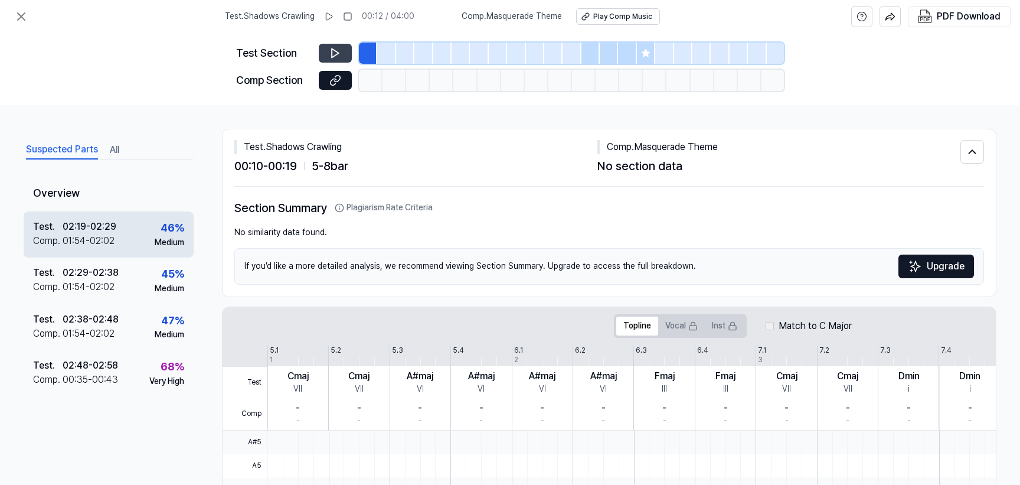
click at [68, 223] on div "02:19 - 02:29" at bounding box center [90, 227] width 54 height 14
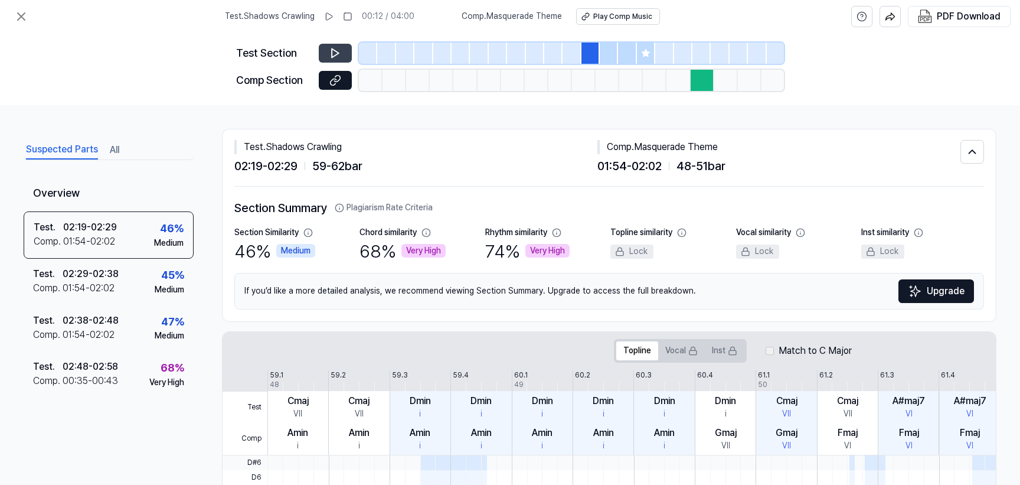
click at [328, 49] on button at bounding box center [335, 53] width 33 height 19
click at [329, 50] on button at bounding box center [335, 53] width 33 height 19
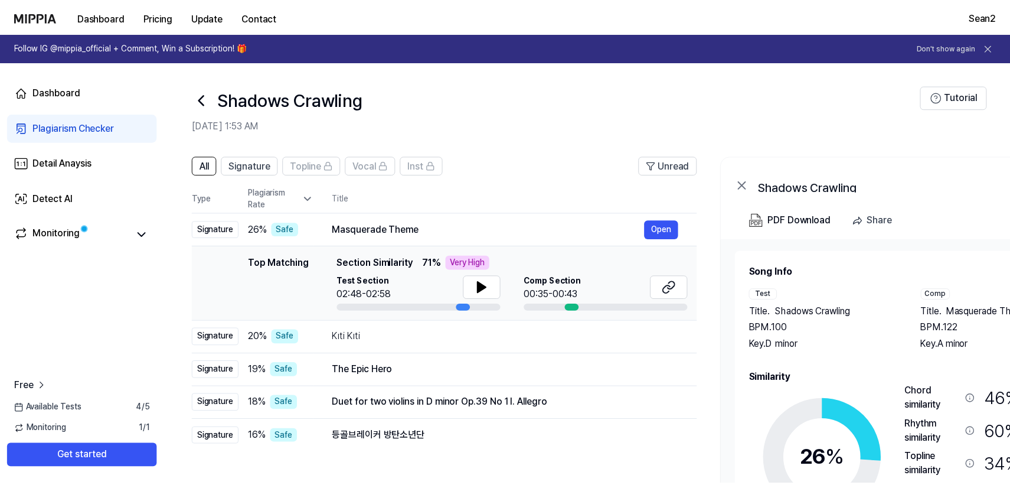
scroll to position [64, 0]
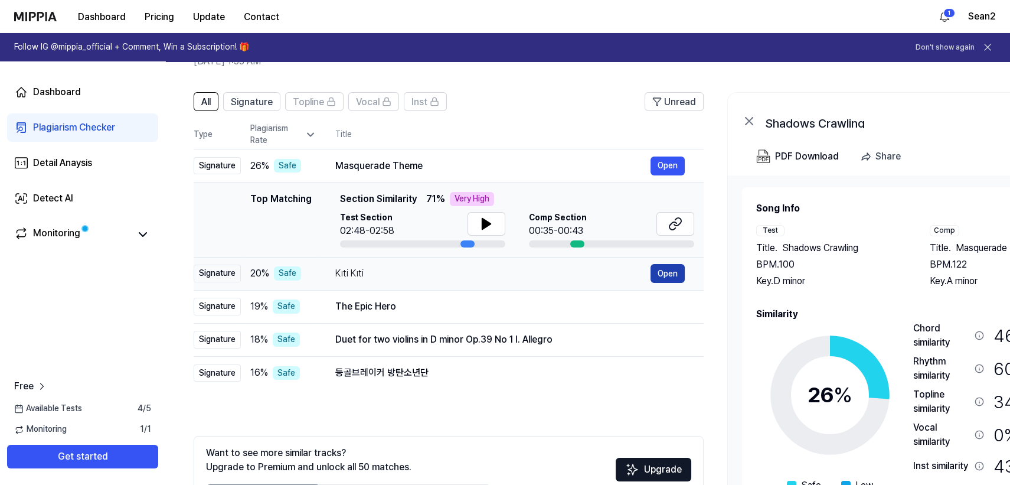
click at [662, 276] on button "Open" at bounding box center [668, 273] width 34 height 19
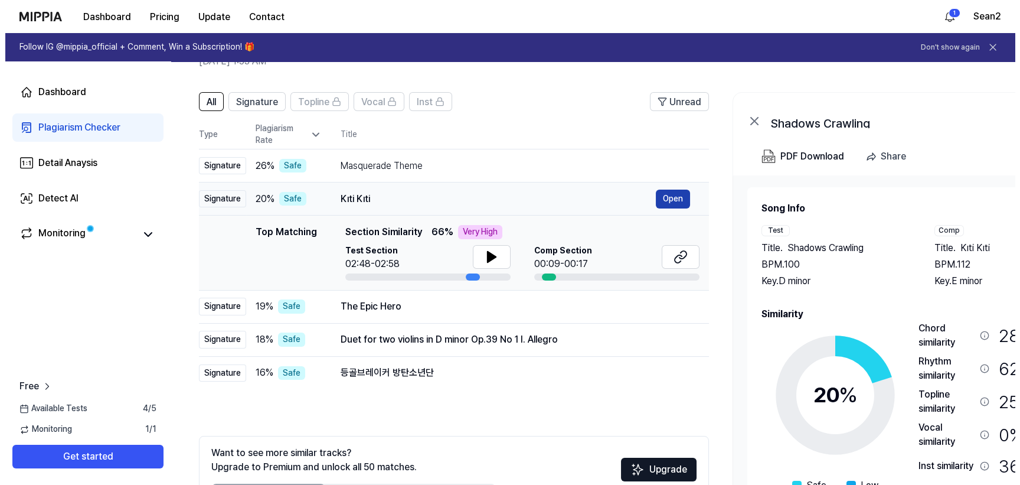
scroll to position [0, 0]
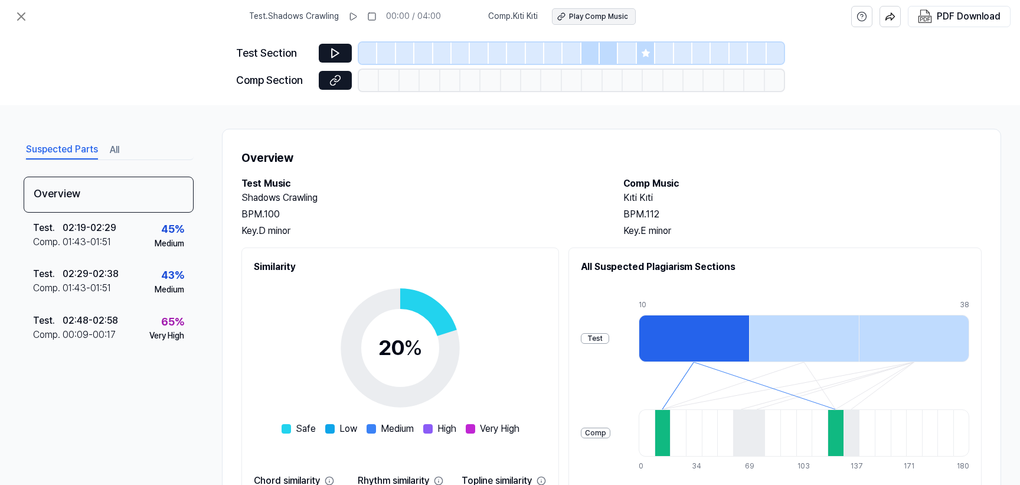
click at [589, 15] on div "Play Comp Music" at bounding box center [598, 17] width 59 height 10
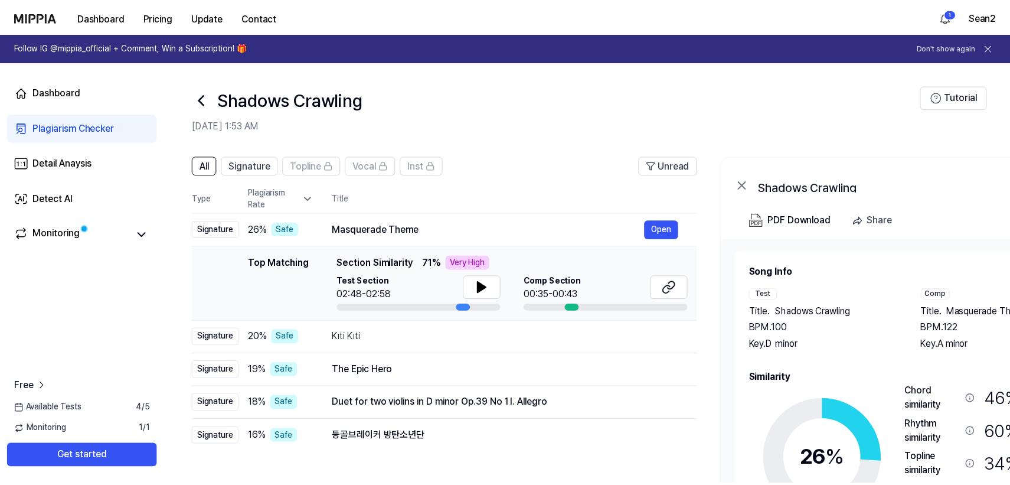
scroll to position [64, 0]
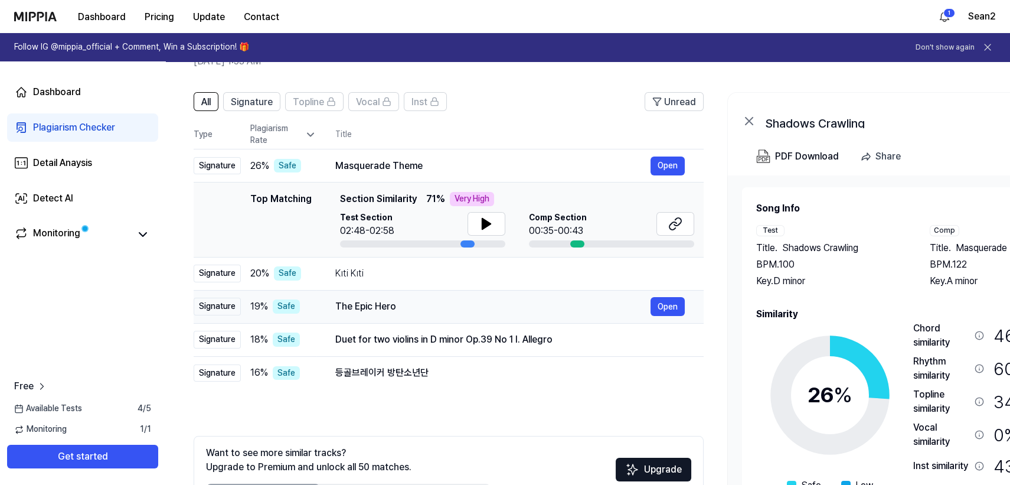
click at [593, 304] on div "The Epic Hero" at bounding box center [492, 306] width 315 height 14
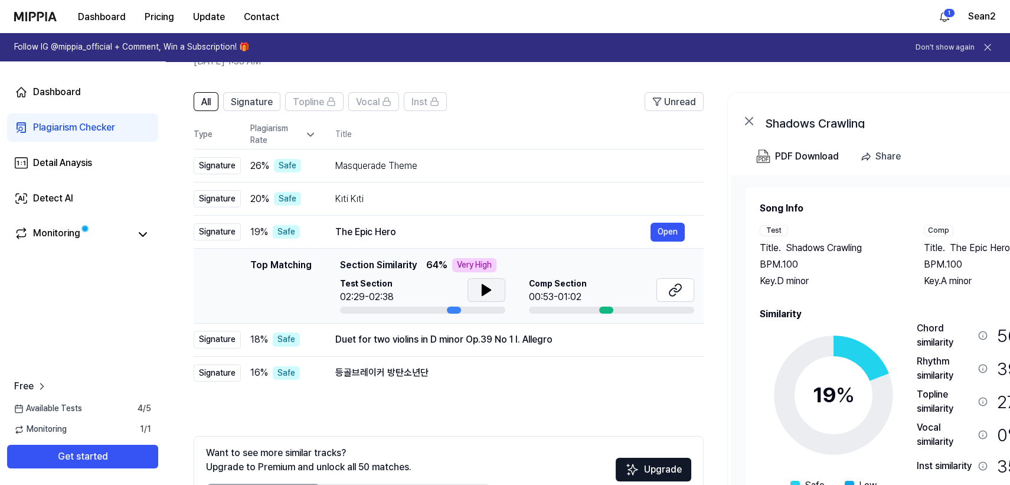
click at [494, 295] on button at bounding box center [487, 290] width 38 height 24
click at [678, 235] on button "Open" at bounding box center [668, 232] width 34 height 19
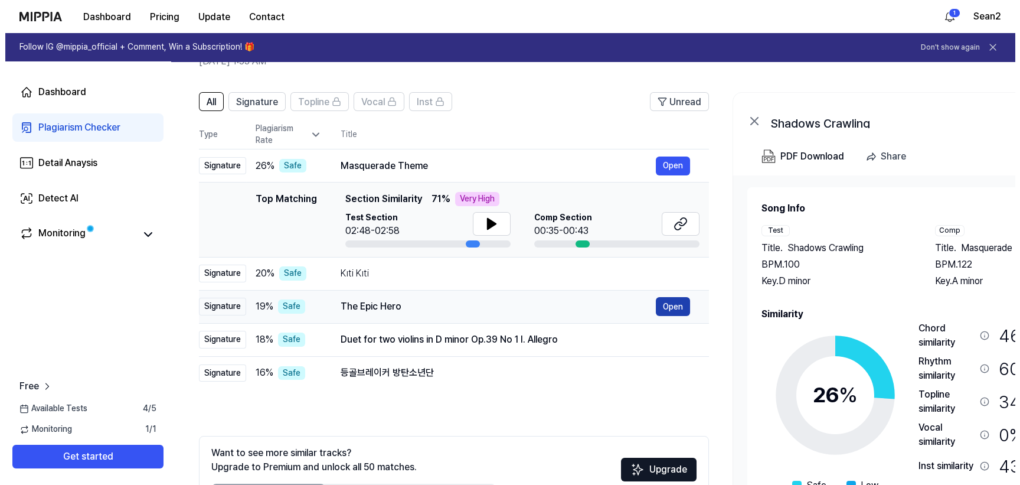
scroll to position [0, 0]
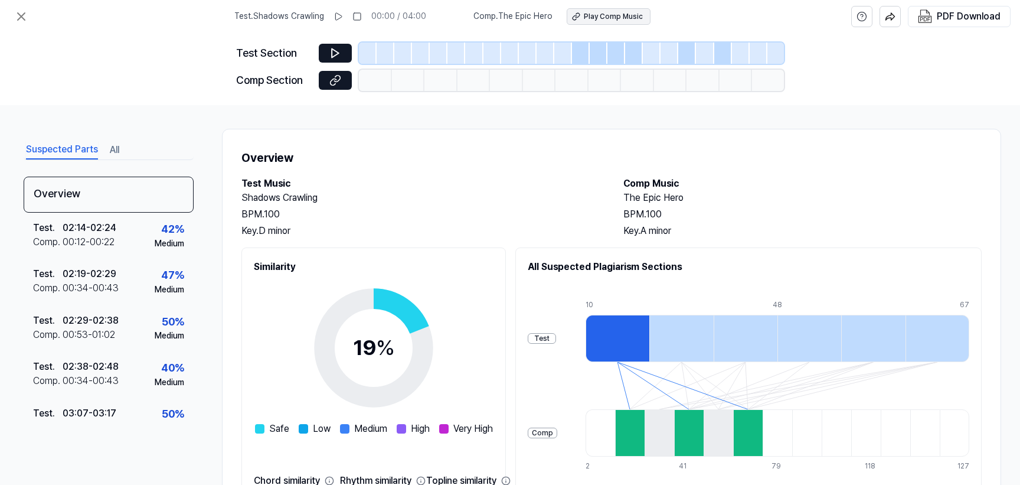
click at [585, 15] on div "Play Comp Music" at bounding box center [613, 17] width 59 height 10
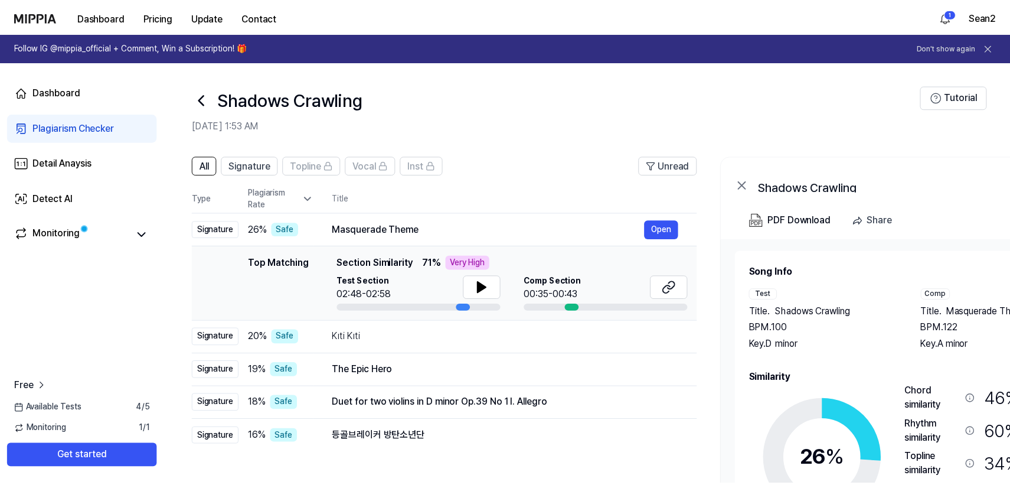
scroll to position [64, 0]
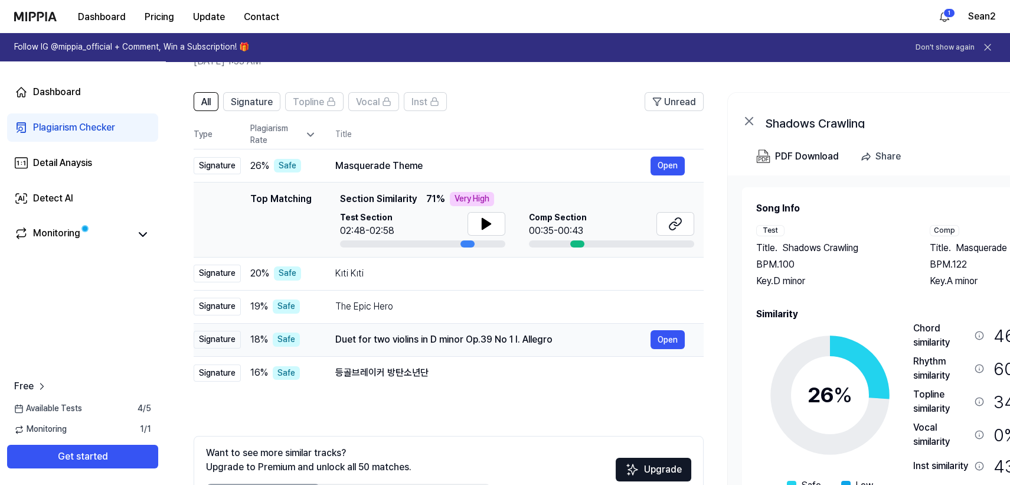
click at [589, 338] on div "Duet for two violins in D minor Op.39 No 1 I. Allegro" at bounding box center [492, 339] width 315 height 14
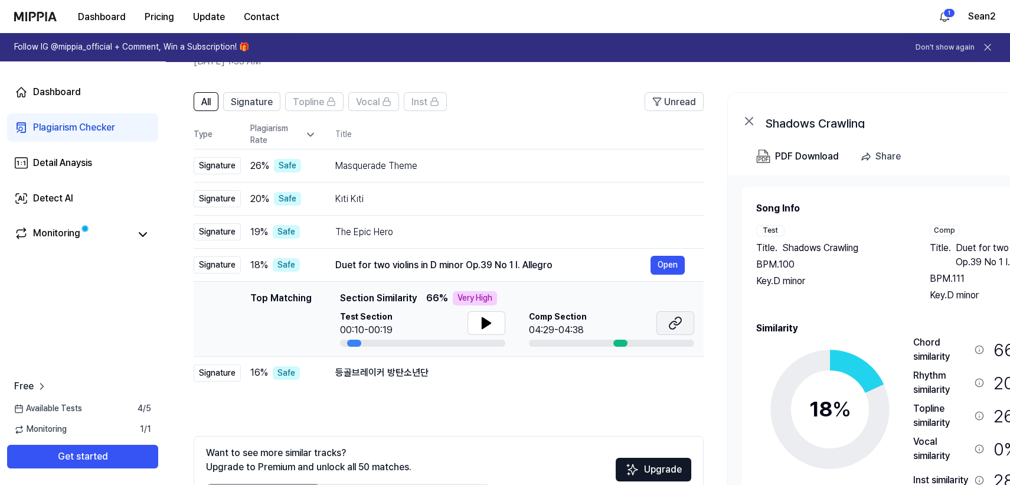
click at [667, 325] on button at bounding box center [676, 323] width 38 height 24
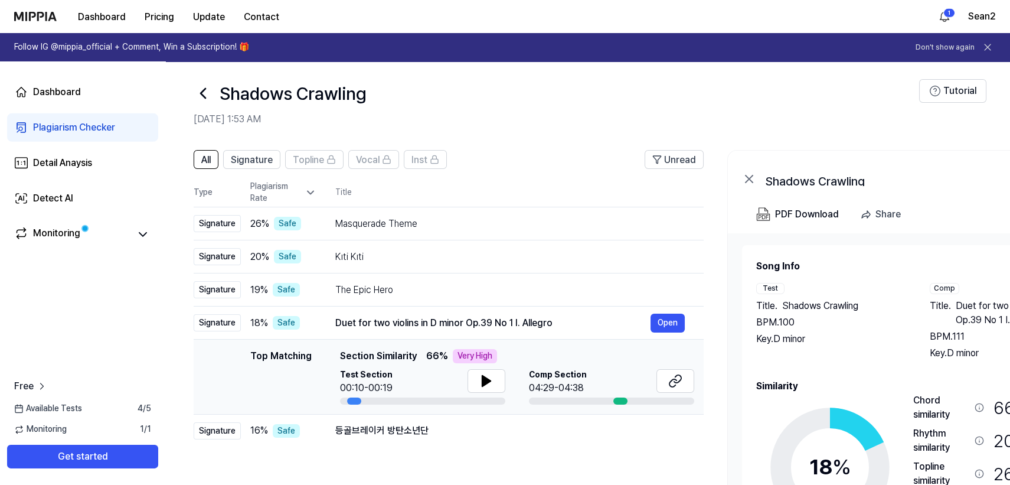
scroll to position [0, 0]
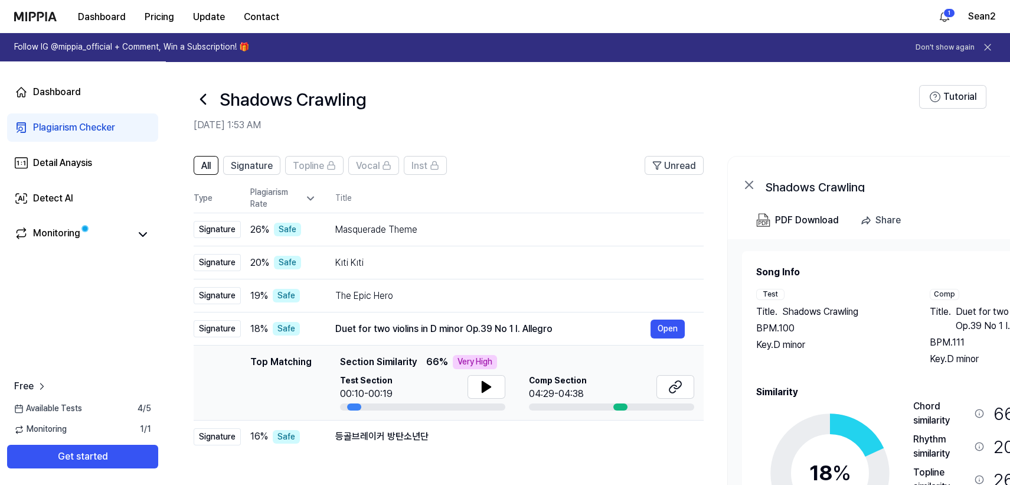
click at [309, 200] on icon at bounding box center [311, 199] width 12 height 12
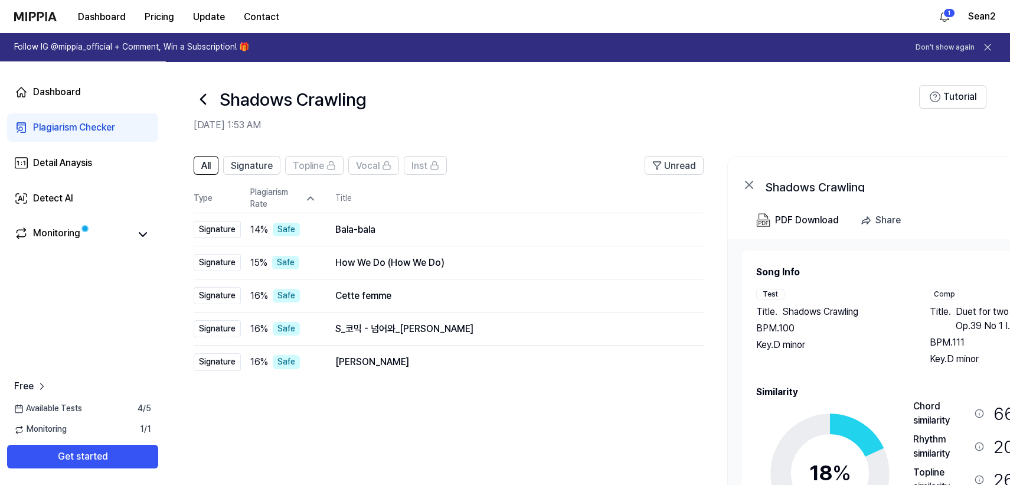
click at [203, 101] on icon at bounding box center [203, 98] width 5 height 9
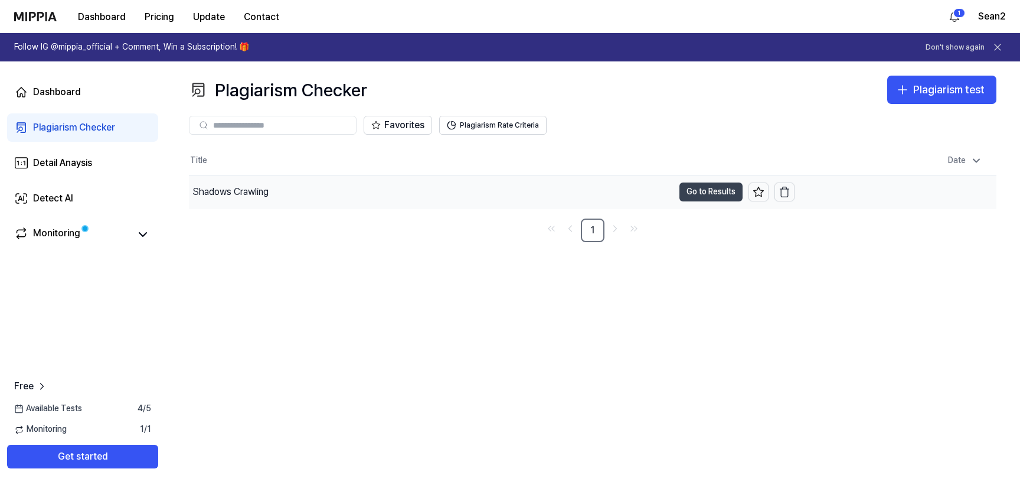
click at [687, 197] on button "Go to Results" at bounding box center [711, 191] width 63 height 19
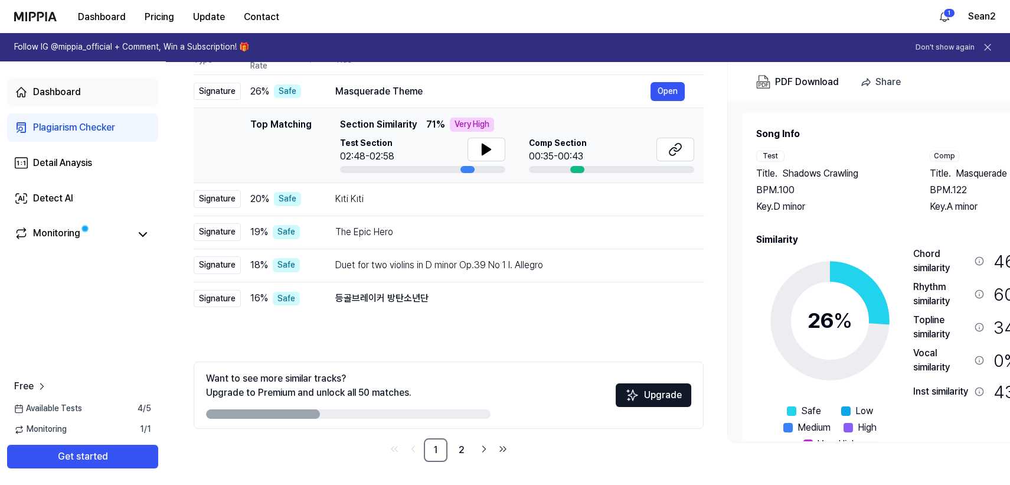
click at [50, 99] on div "Dashboard" at bounding box center [57, 92] width 48 height 14
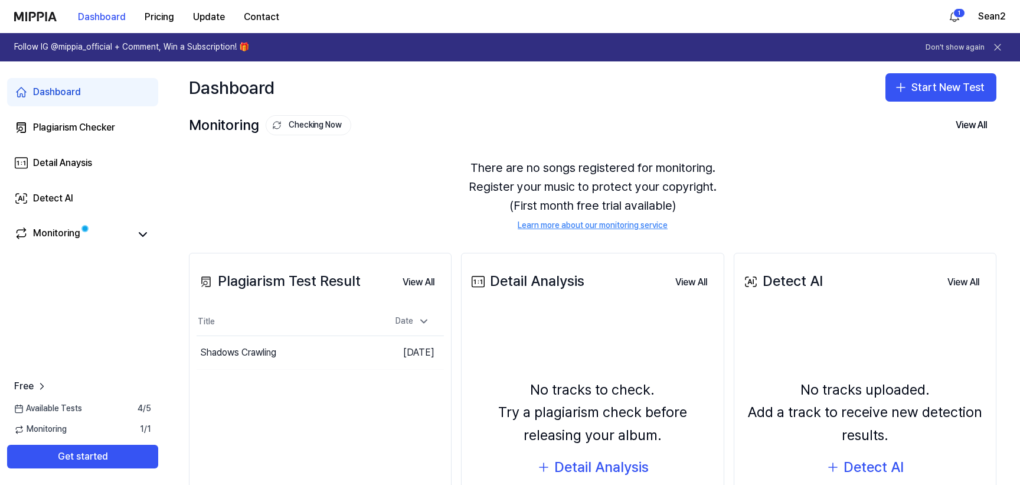
scroll to position [68, 0]
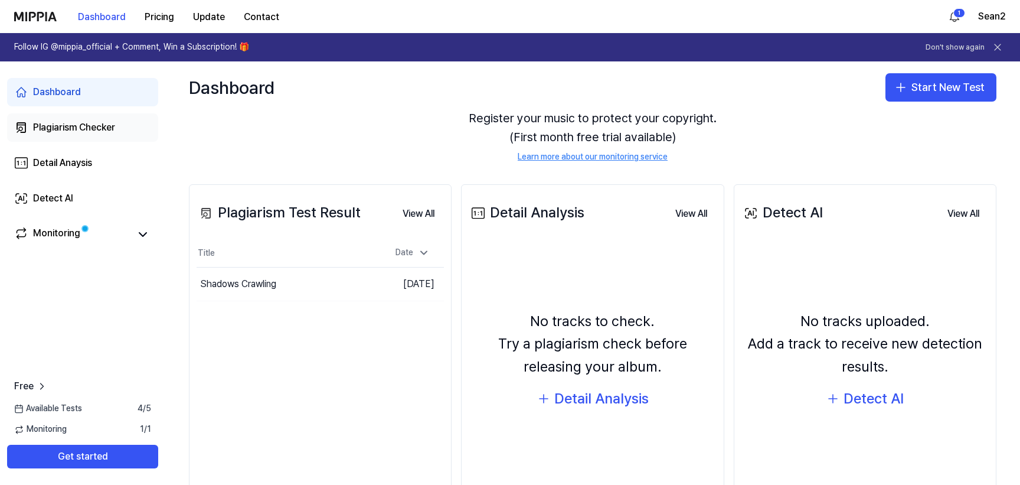
click at [52, 133] on div "Plagiarism Checker" at bounding box center [74, 127] width 82 height 14
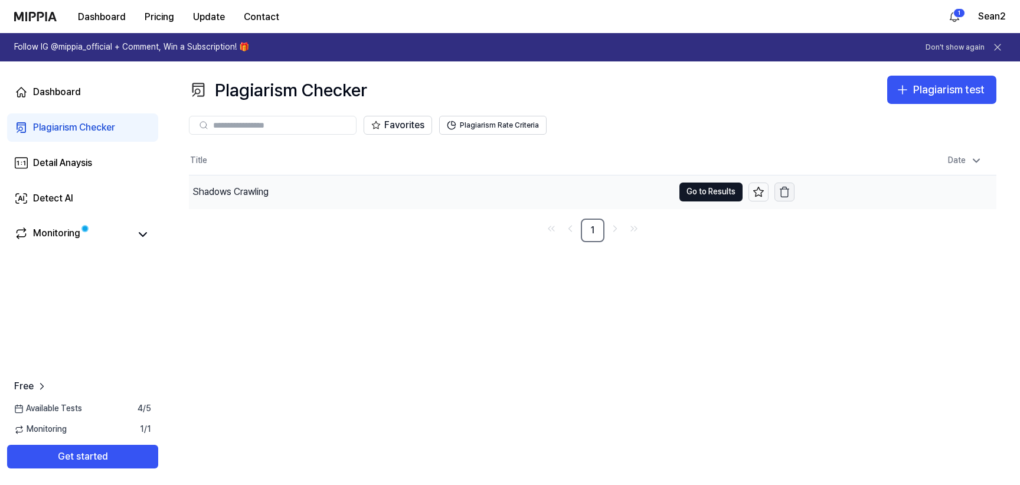
click at [785, 191] on icon "button" at bounding box center [785, 192] width 12 height 12
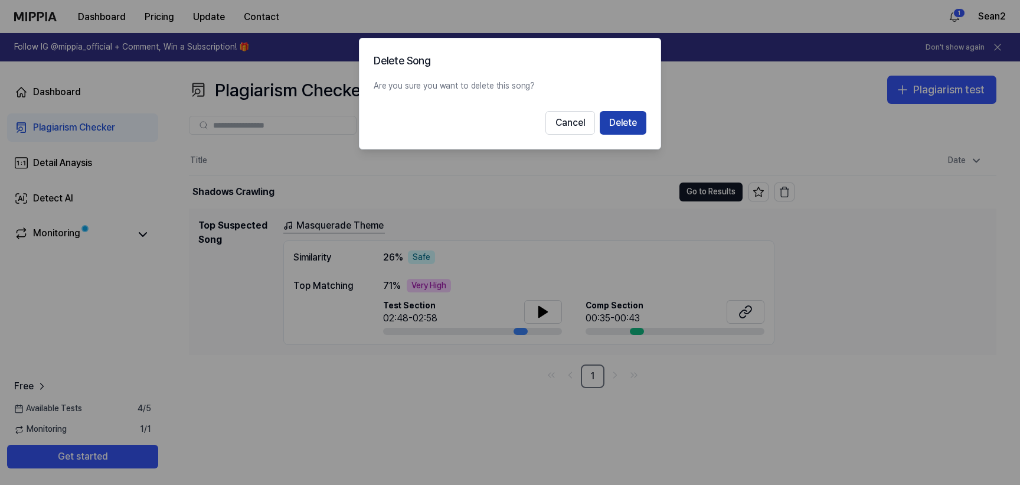
click at [635, 130] on button "Delete" at bounding box center [623, 123] width 47 height 24
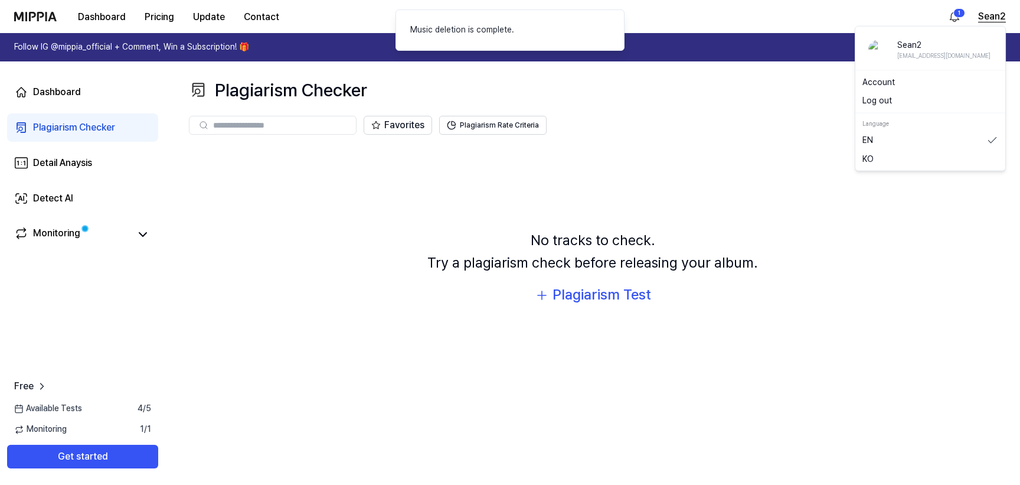
click at [986, 20] on button "Sean2" at bounding box center [992, 16] width 28 height 14
click at [882, 103] on button "Log out" at bounding box center [931, 101] width 136 height 12
